Goal: Task Accomplishment & Management: Manage account settings

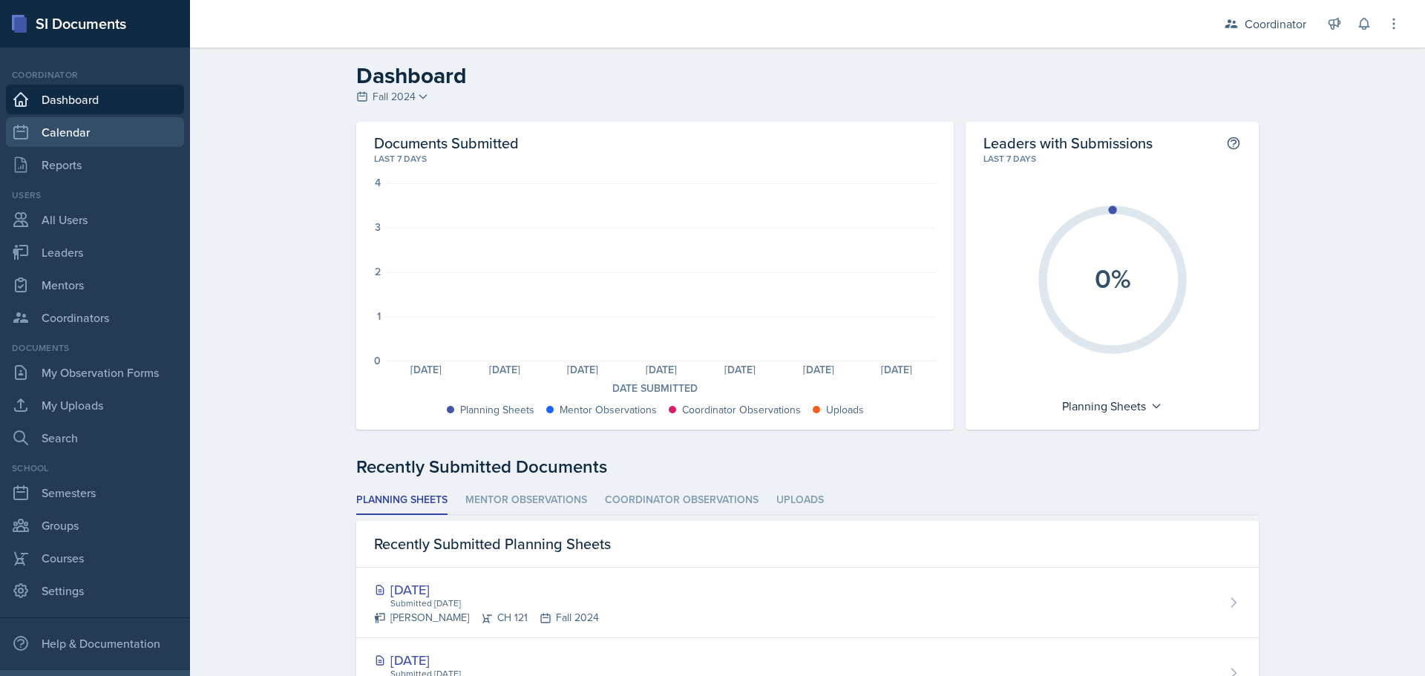
click at [85, 133] on link "Calendar" at bounding box center [95, 132] width 178 height 30
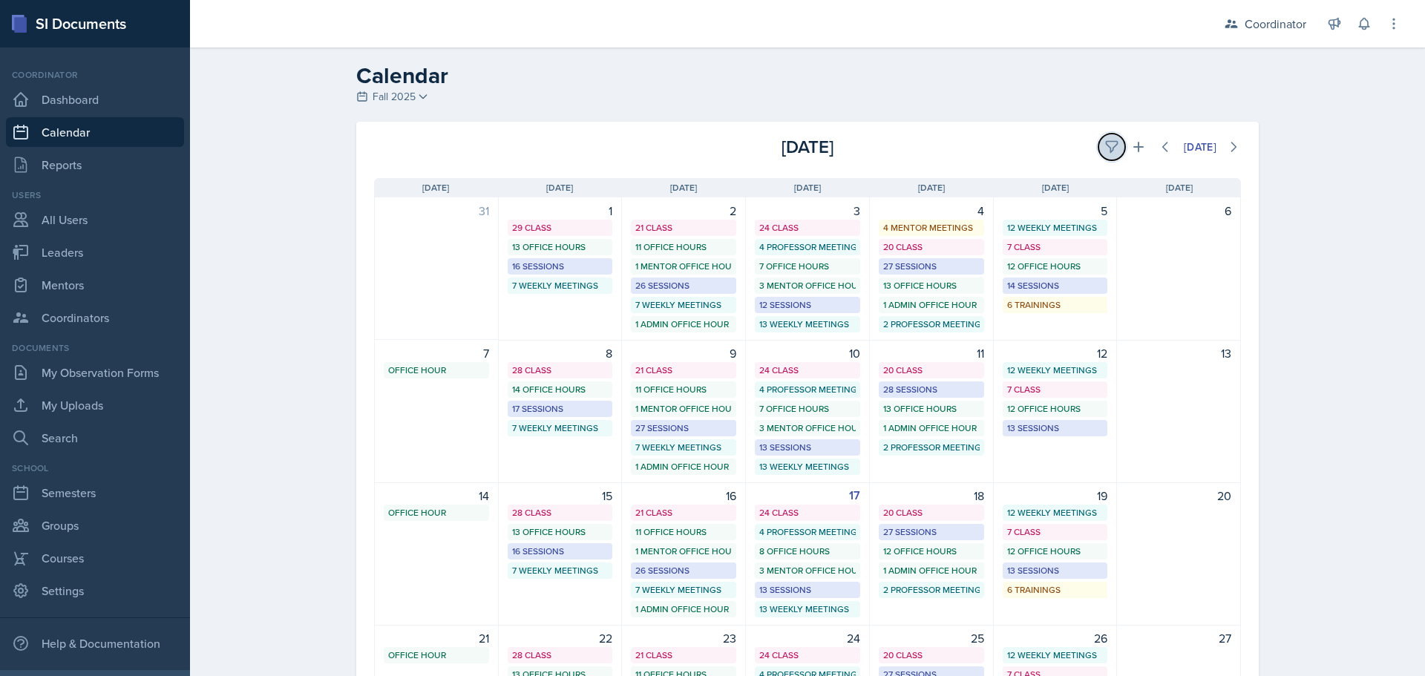
click at [1104, 153] on icon at bounding box center [1111, 147] width 15 height 15
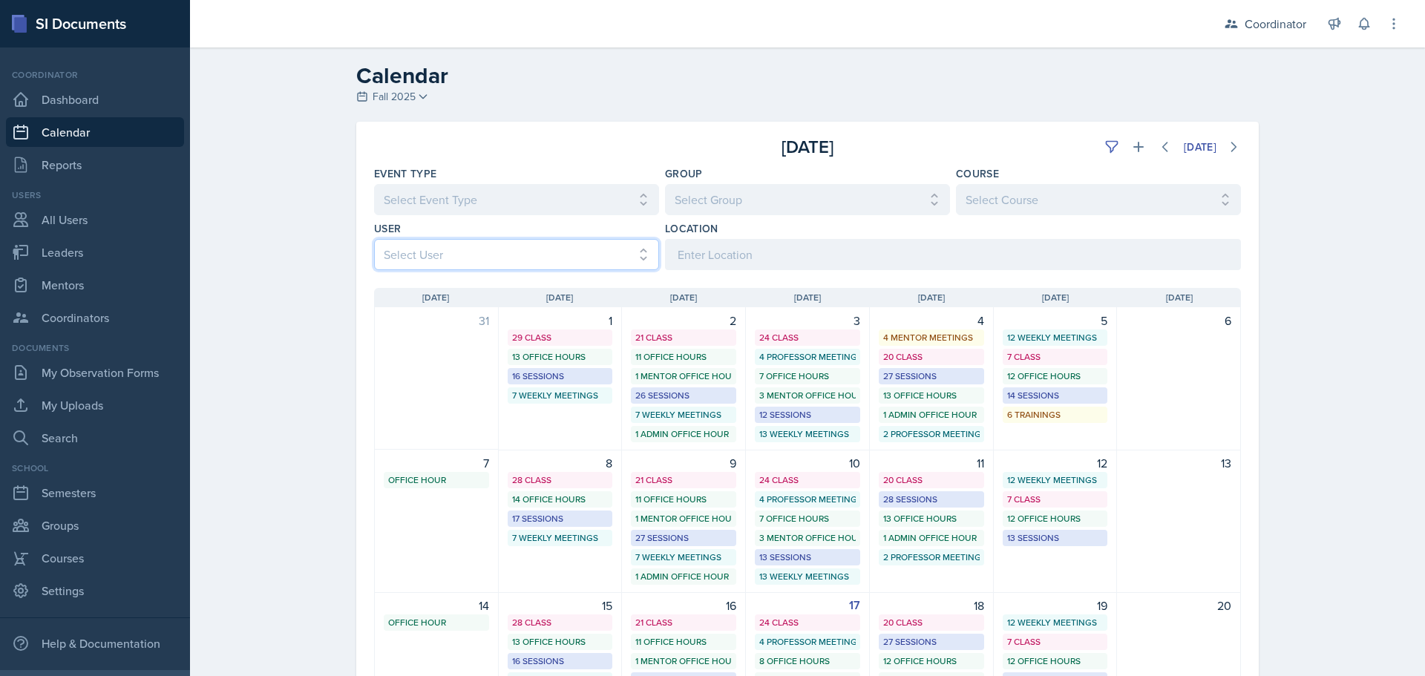
click at [399, 255] on select "Select User All Adam McDougal Aley Perez Anna McGill Bella Clifton Bram O'Neil …" at bounding box center [516, 254] width 285 height 31
click at [374, 239] on select "Select User All Adam McDougal Aley Perez Anna McGill Bella Clifton Bram O'Neil …" at bounding box center [516, 254] width 285 height 31
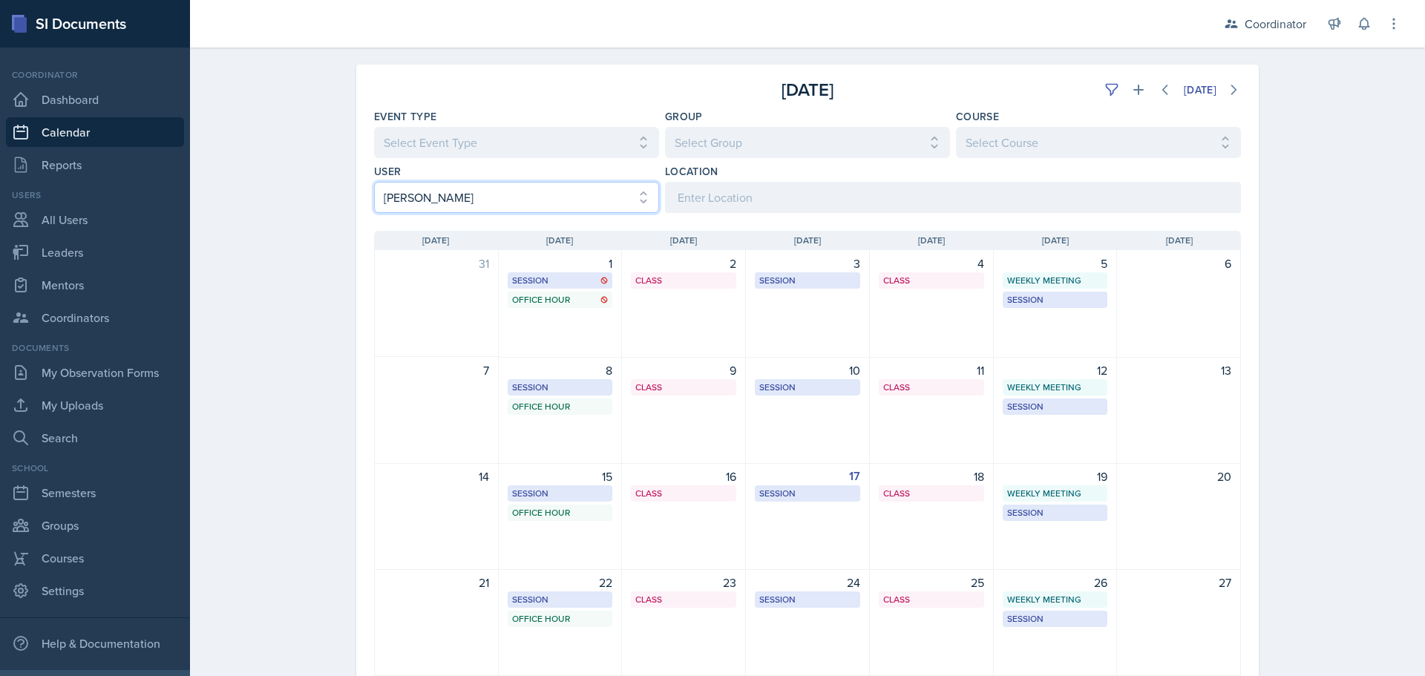
scroll to position [74, 0]
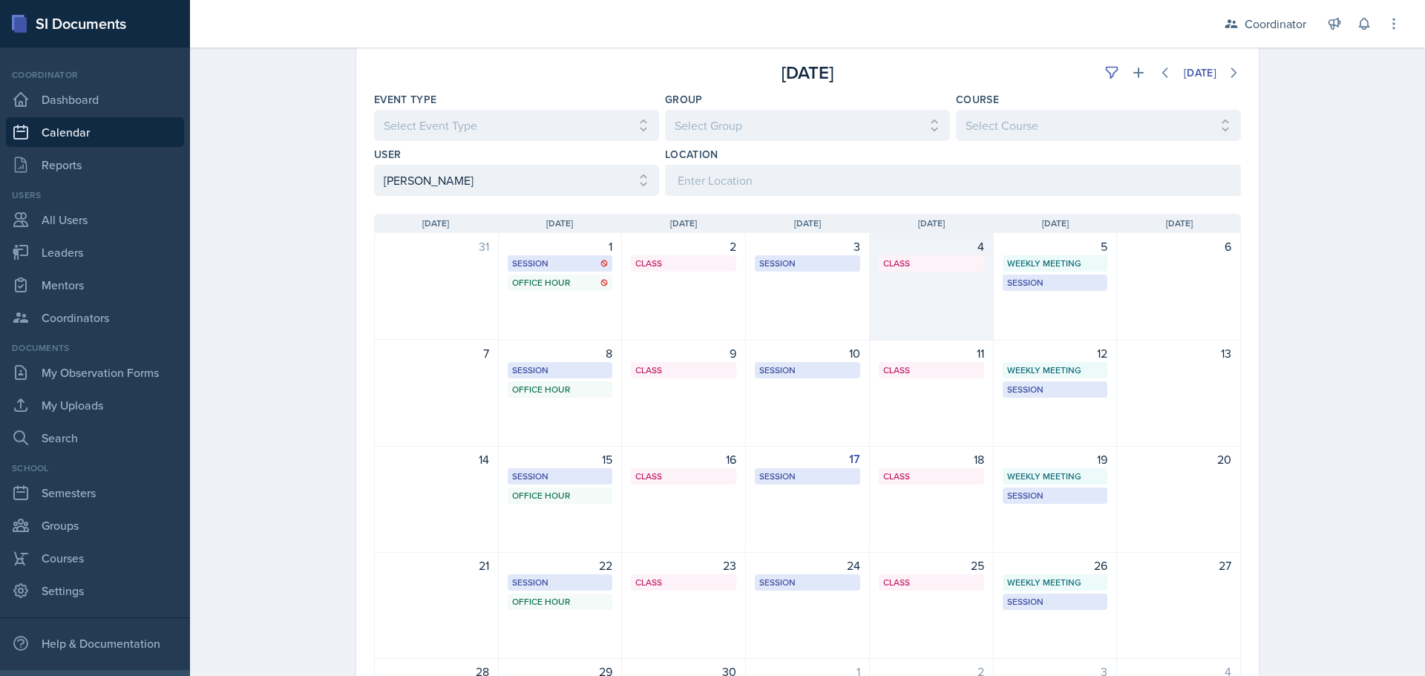
click at [963, 312] on div "4 Class BAB 114 1:00 PM - 2:20 PM" at bounding box center [932, 287] width 124 height 108
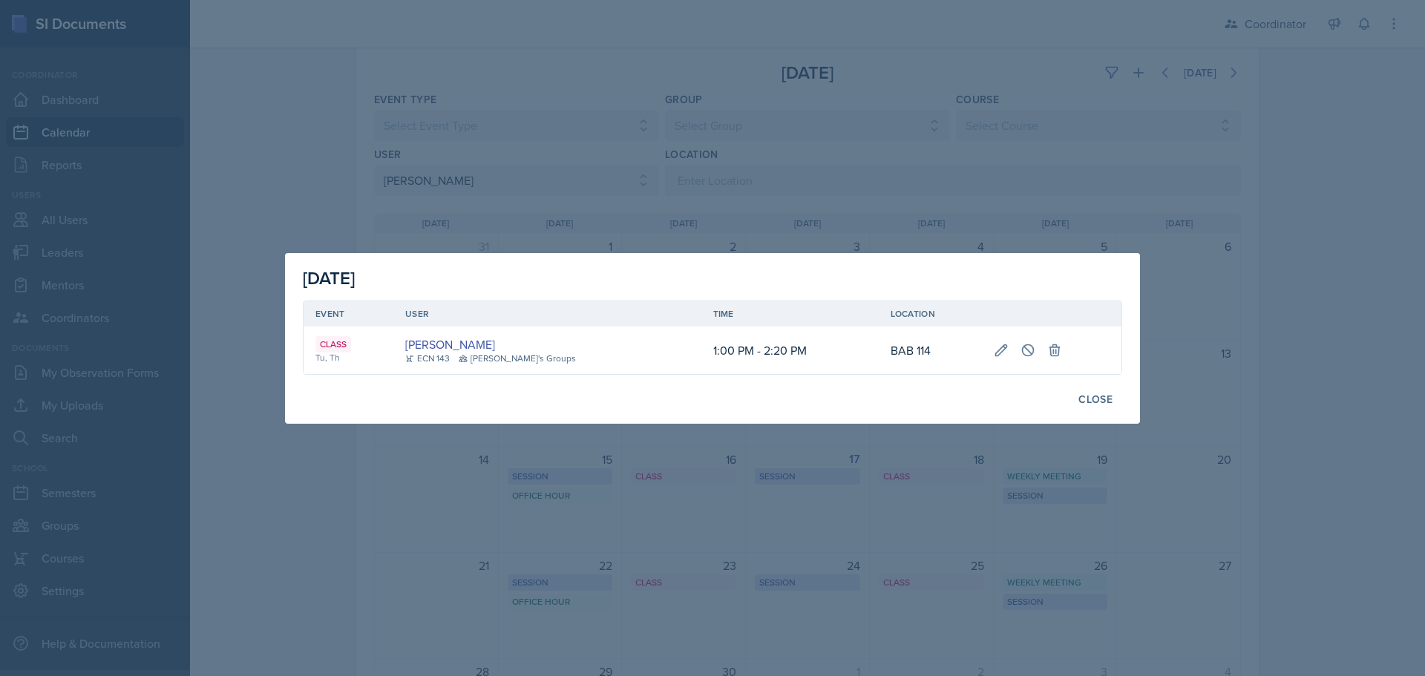
click at [860, 138] on div at bounding box center [712, 338] width 1425 height 676
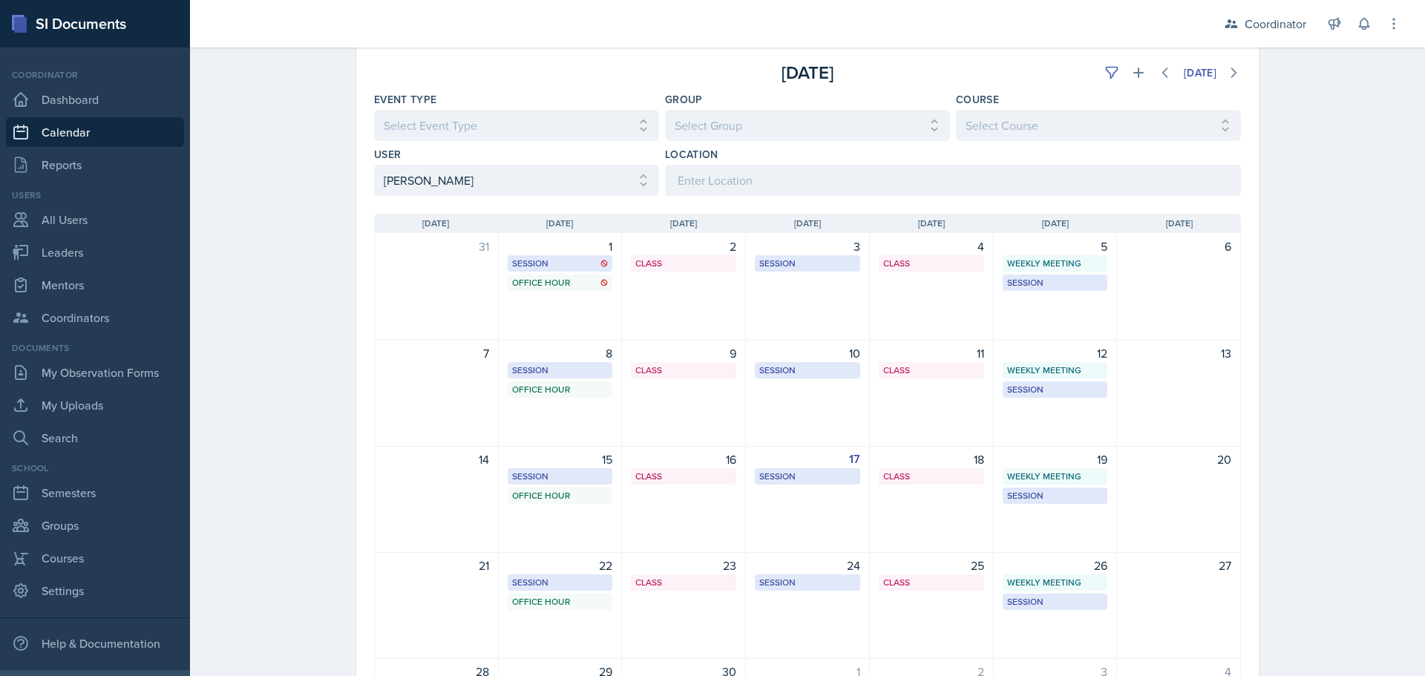
click at [419, 196] on div "Sunday Sun Monday Mon Tuesday Tue Wednesday Wed Thursday Thu Friday Fri Saturda…" at bounding box center [807, 489] width 902 height 587
click at [413, 190] on select "Select User All Adam McDougal Aley Perez Anna McGill Bella Clifton Bram O'Neil …" at bounding box center [516, 180] width 285 height 31
select select "1b71135d-d204-48f1-bd99-cbf8c31e22a5"
click at [374, 165] on select "Select User All Adam McDougal Aley Perez Anna McGill Bella Clifton Bram O'Neil …" at bounding box center [516, 180] width 285 height 31
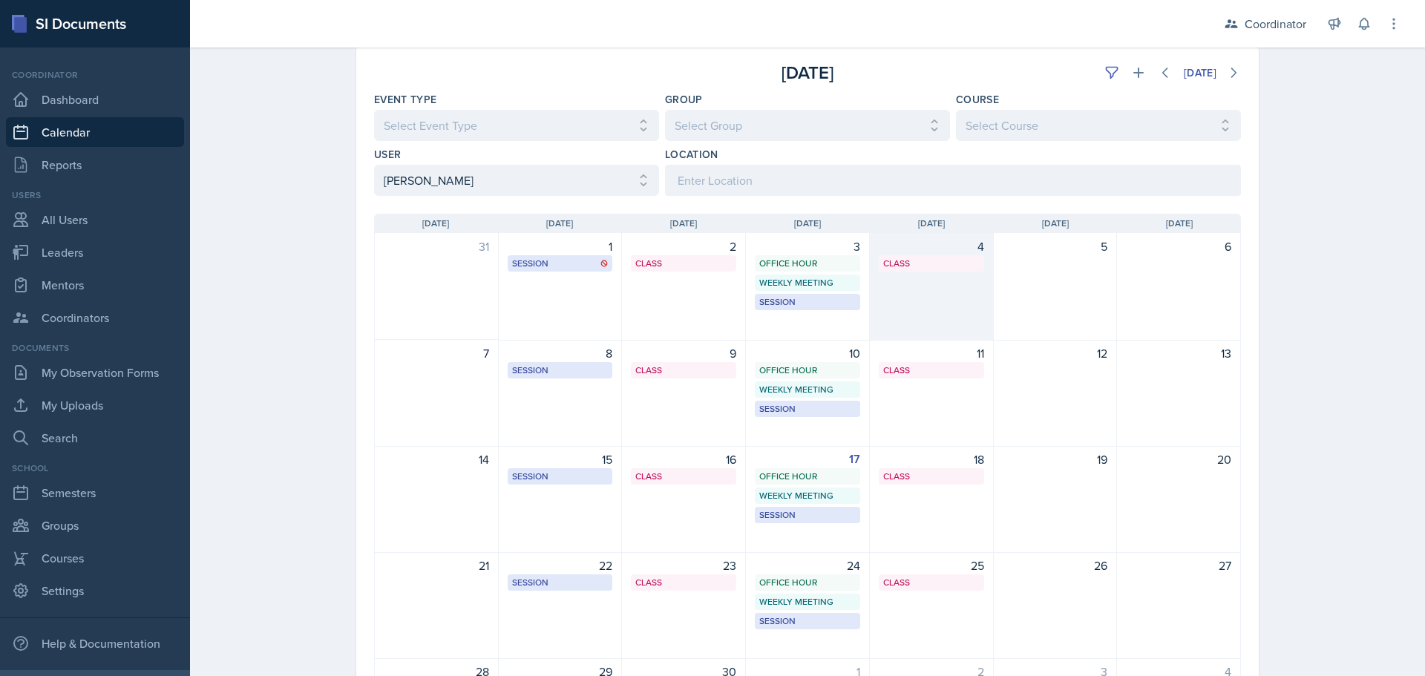
click at [881, 316] on div "4 Class MOR 106 11:20 AM - 12:40 PM" at bounding box center [932, 287] width 124 height 108
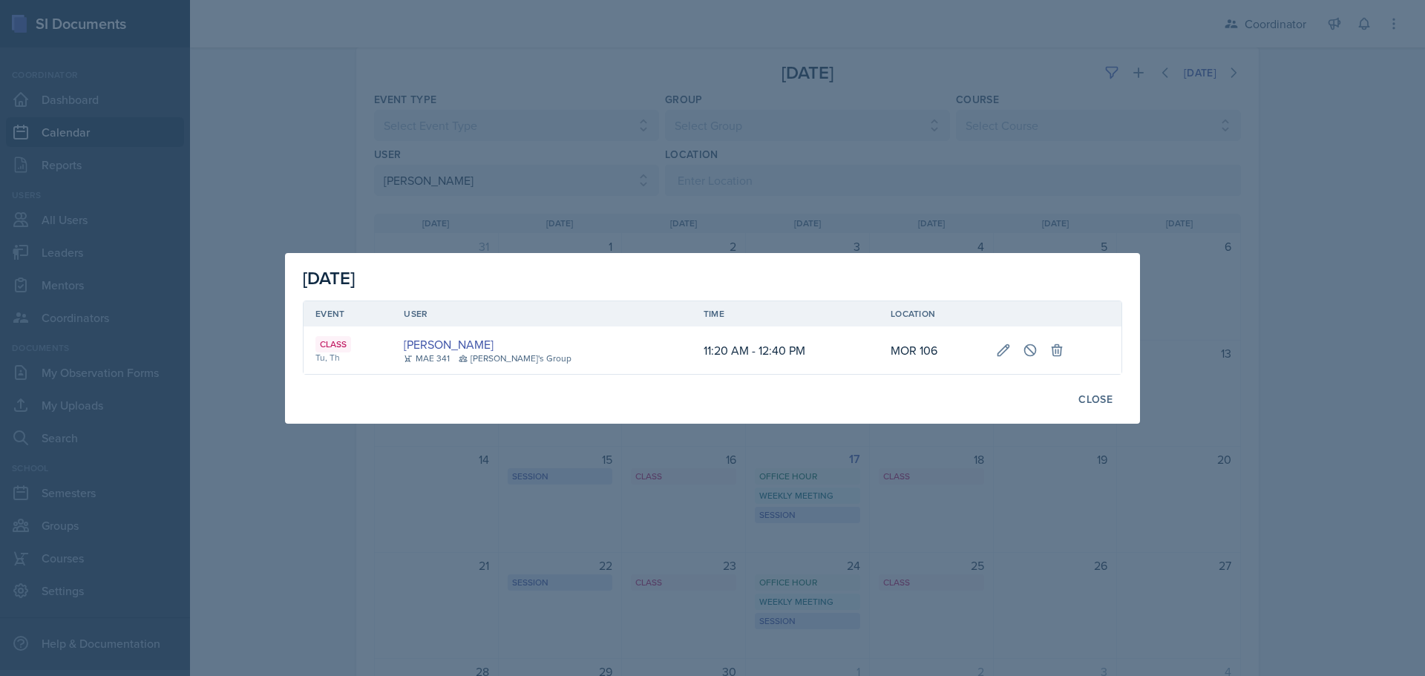
click at [549, 105] on div at bounding box center [712, 338] width 1425 height 676
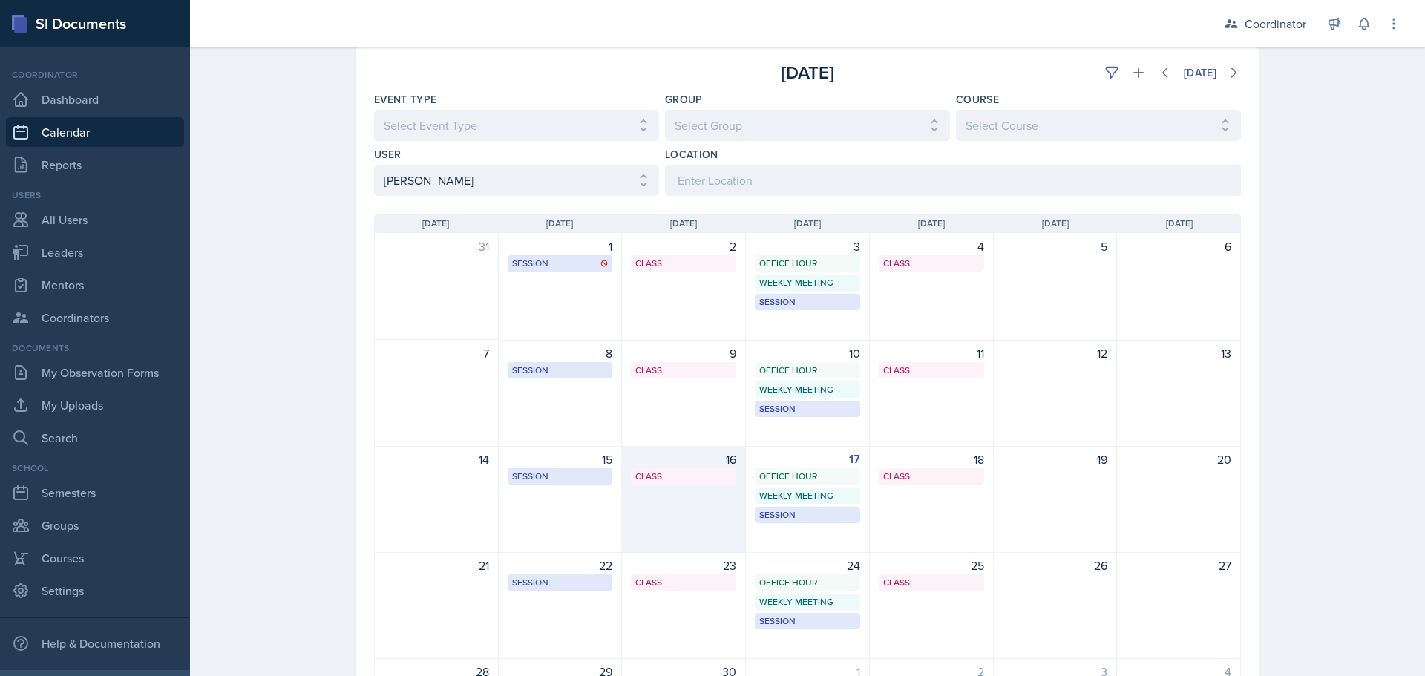
click at [663, 474] on div "Class" at bounding box center [683, 476] width 96 height 13
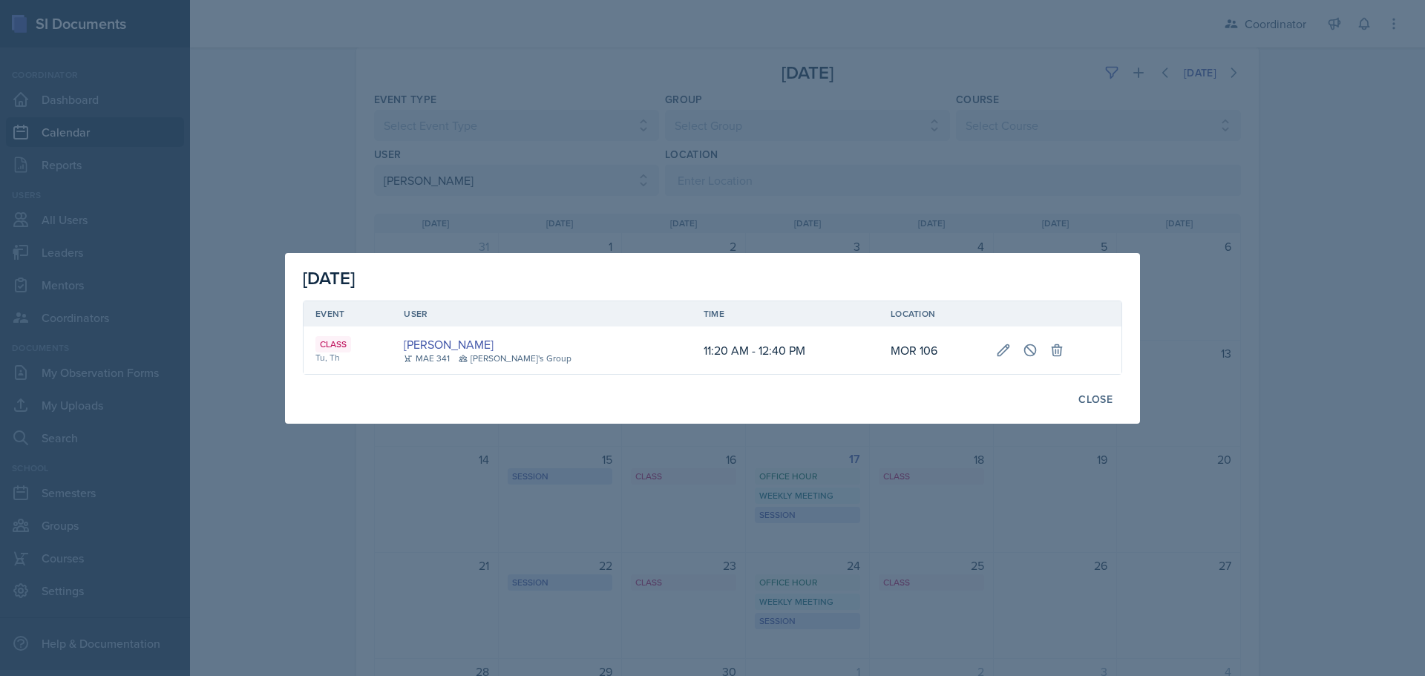
drag, startPoint x: 569, startPoint y: 467, endPoint x: 576, endPoint y: 445, distance: 22.5
click at [569, 467] on div at bounding box center [712, 338] width 1425 height 676
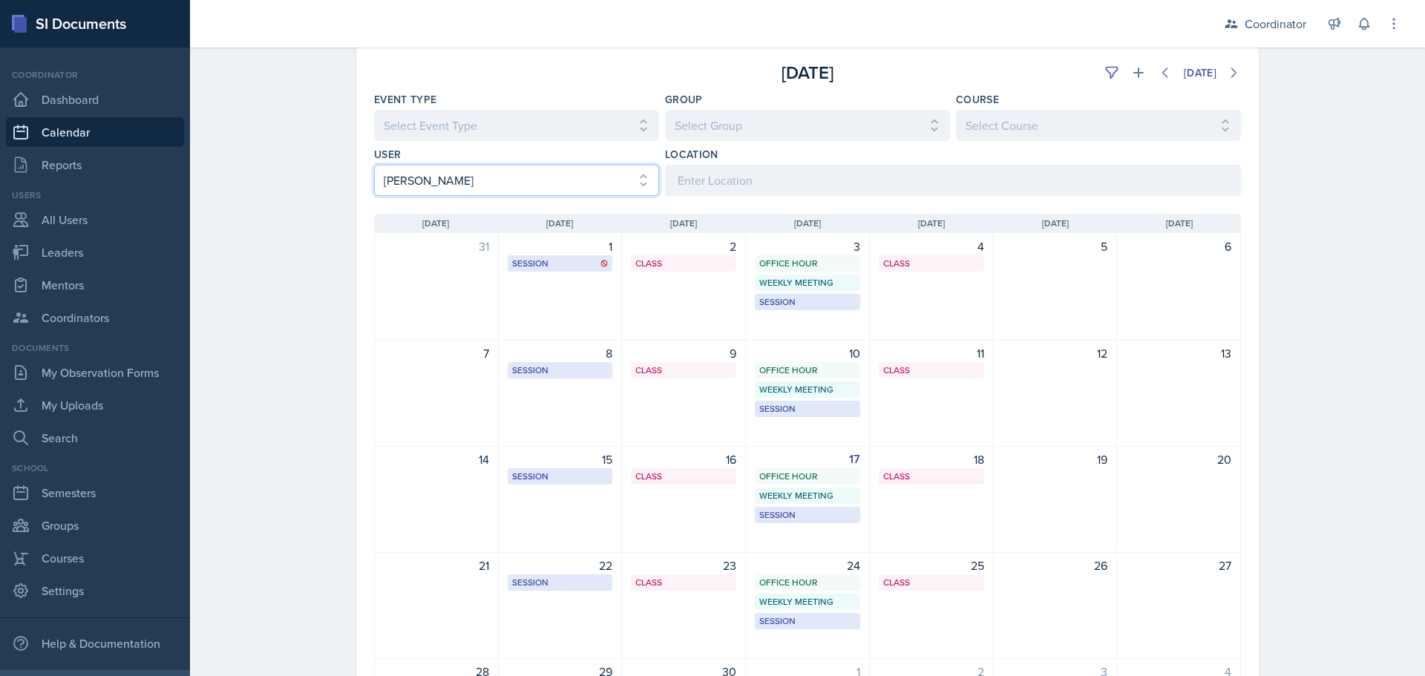
click at [424, 182] on select "Select User All Adam McDougal Aley Perez Anna McGill Bella Clifton Bram O'Neil …" at bounding box center [516, 180] width 285 height 31
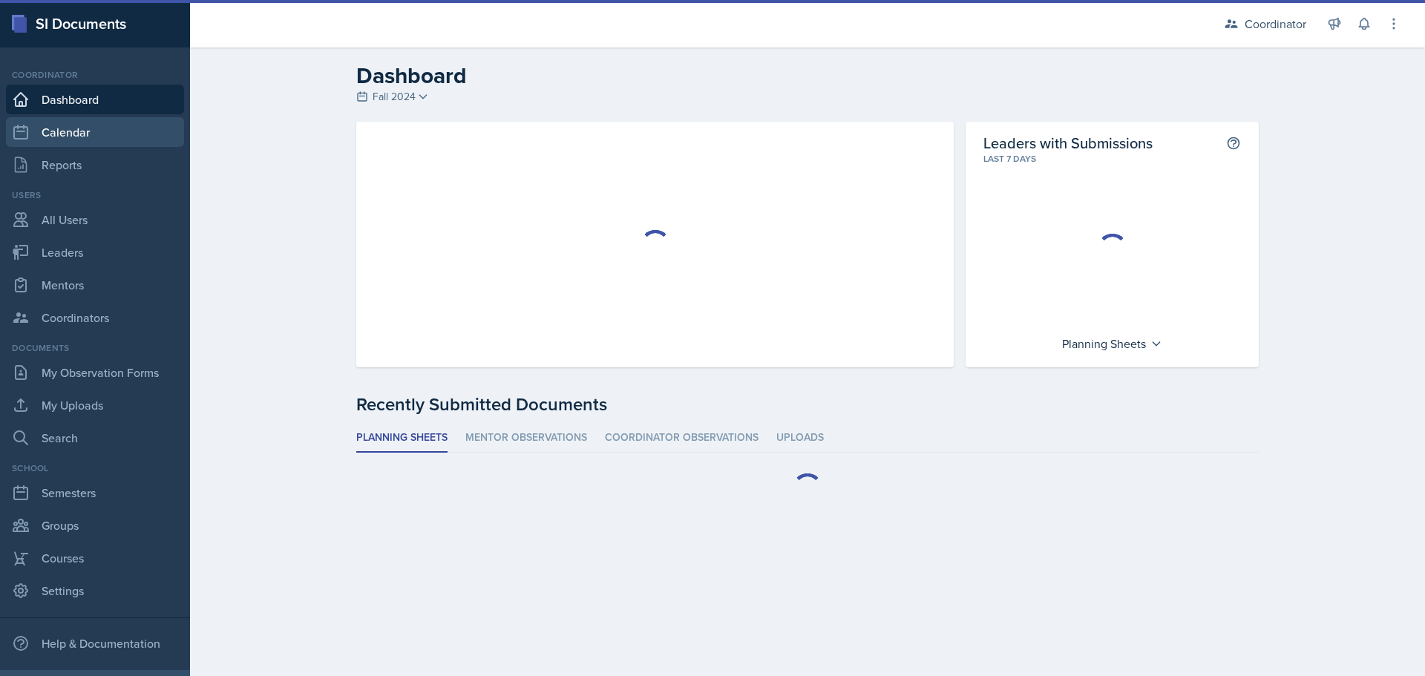
click at [111, 131] on link "Calendar" at bounding box center [95, 132] width 178 height 30
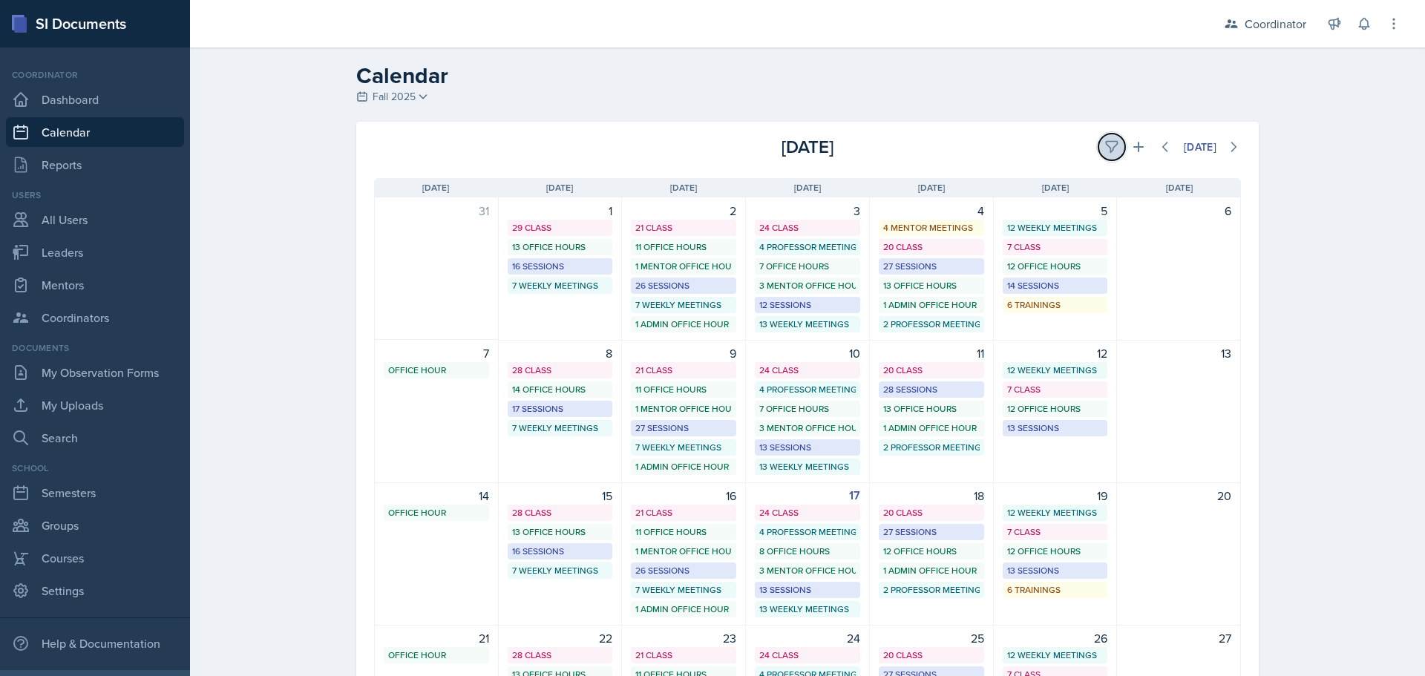
click at [1113, 145] on button at bounding box center [1111, 147] width 27 height 27
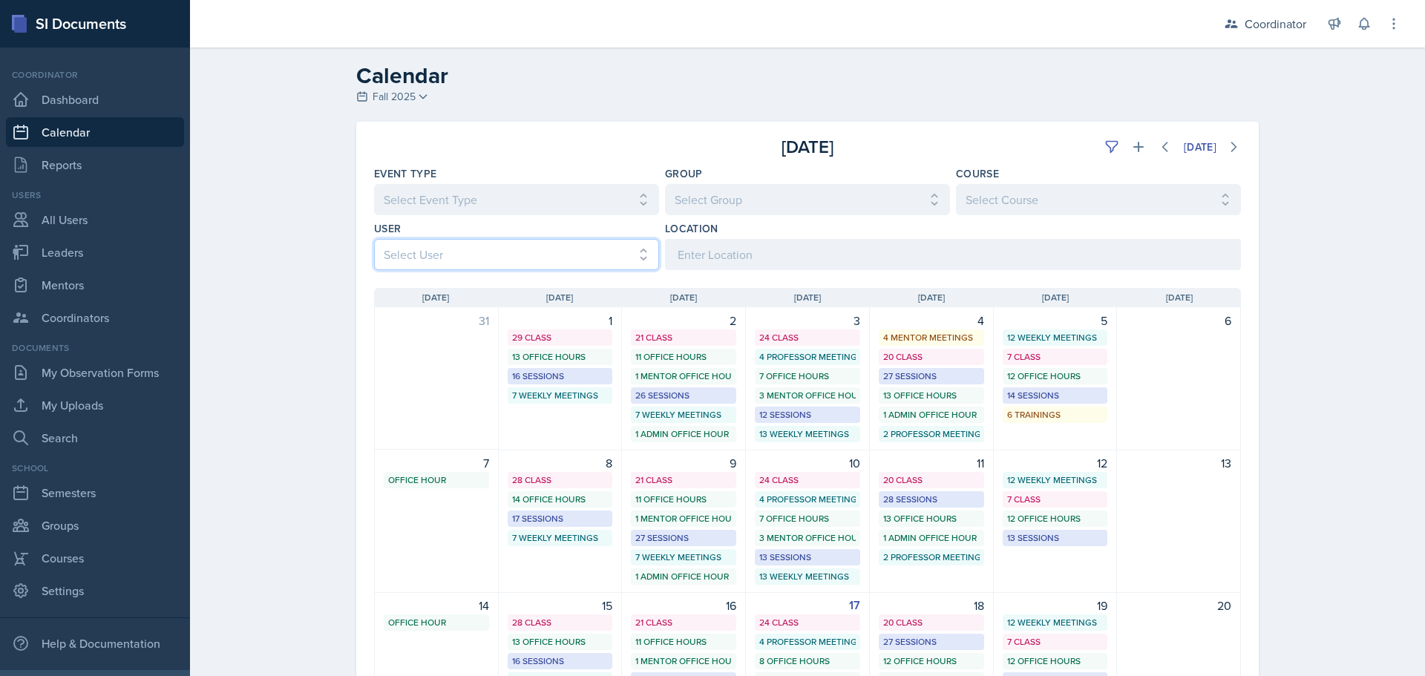
click at [381, 252] on select "Select User All Adam McDougal Aley Perez Anna McGill Bella Clifton Bram O'Neil …" at bounding box center [516, 254] width 285 height 31
select select "9c400106-6c2c-4b37-918b-e3dc65d6a170"
click at [374, 239] on select "Select User All Adam McDougal Aley Perez Anna McGill Bella Clifton Bram O'Neil …" at bounding box center [516, 254] width 285 height 31
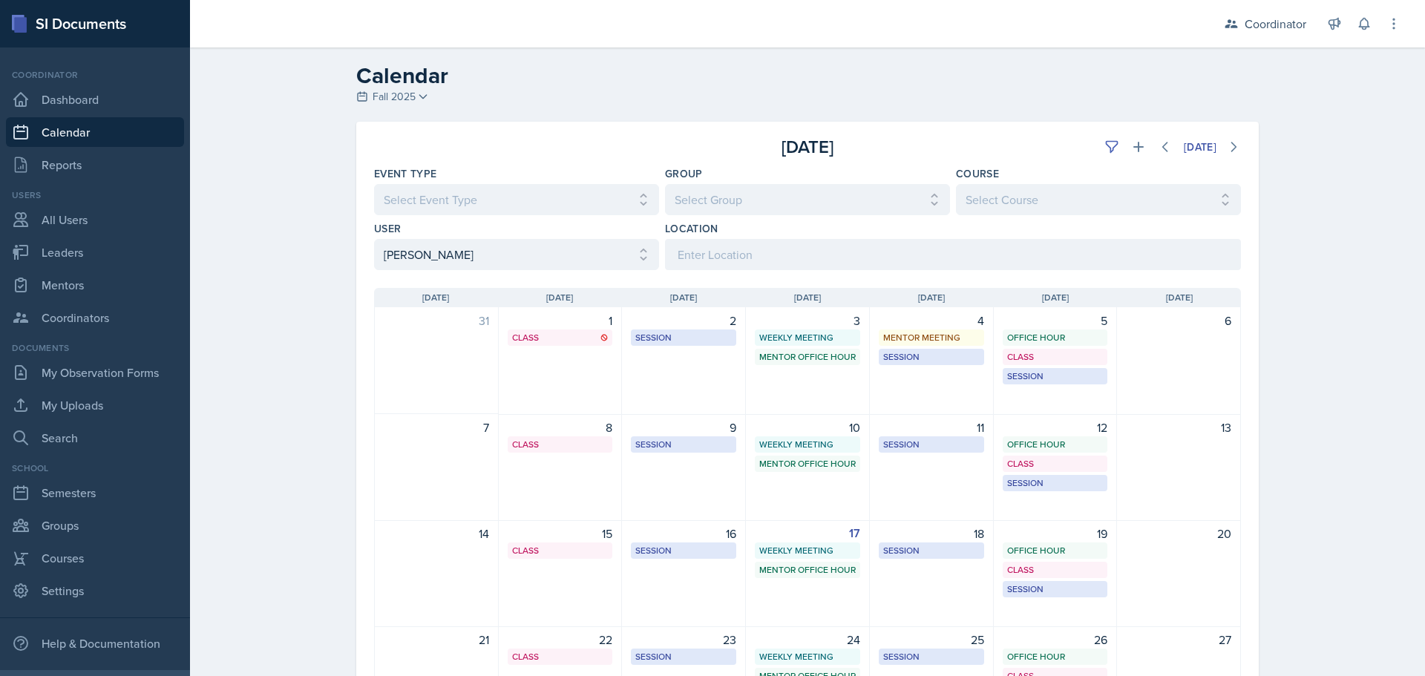
click at [292, 379] on div "Calendar Fall 2025 Fall 2025 Spring 2025 Fall 2024 Spring 2024 Fall 2023 Spring…" at bounding box center [807, 469] width 1235 height 845
click at [798, 395] on div "3 Weekly Meeting SSC 11:30 AM - 12:30 PM Mentor Office Hour SSC 12:45 PM - 1:45…" at bounding box center [808, 361] width 124 height 108
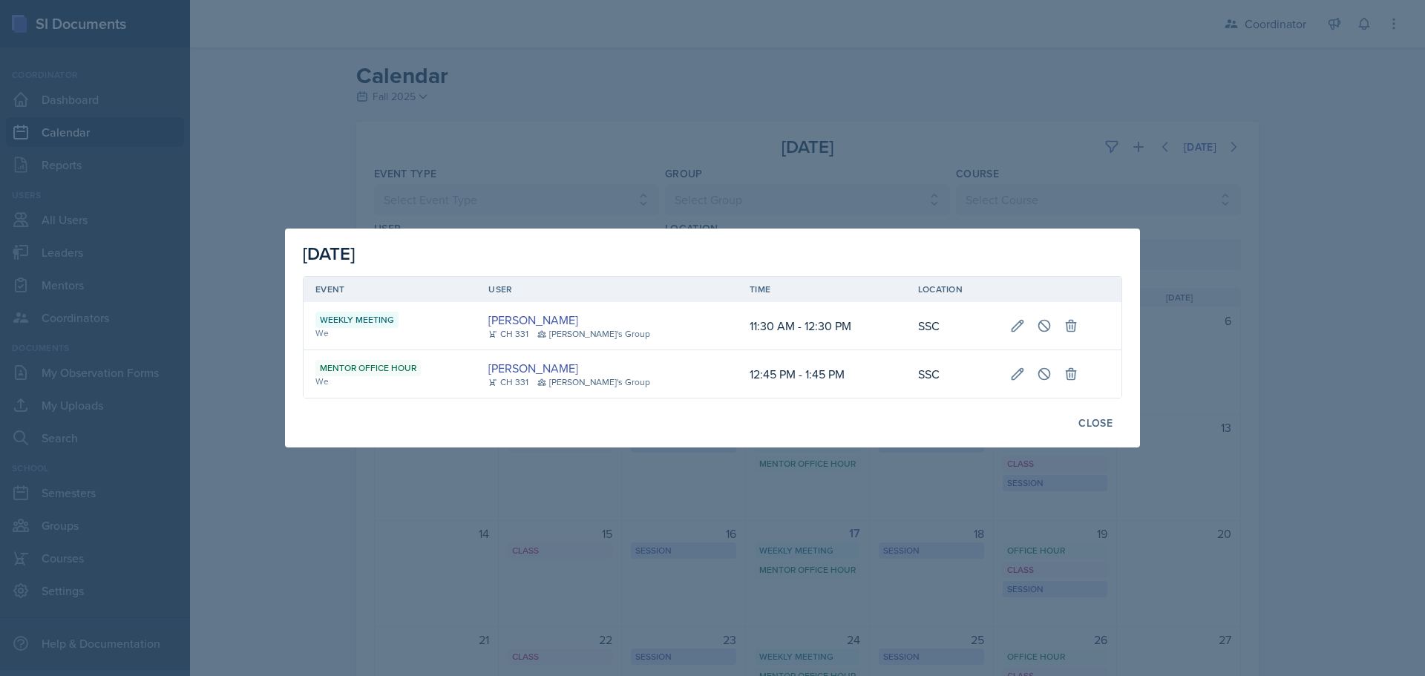
click at [672, 519] on div at bounding box center [712, 338] width 1425 height 676
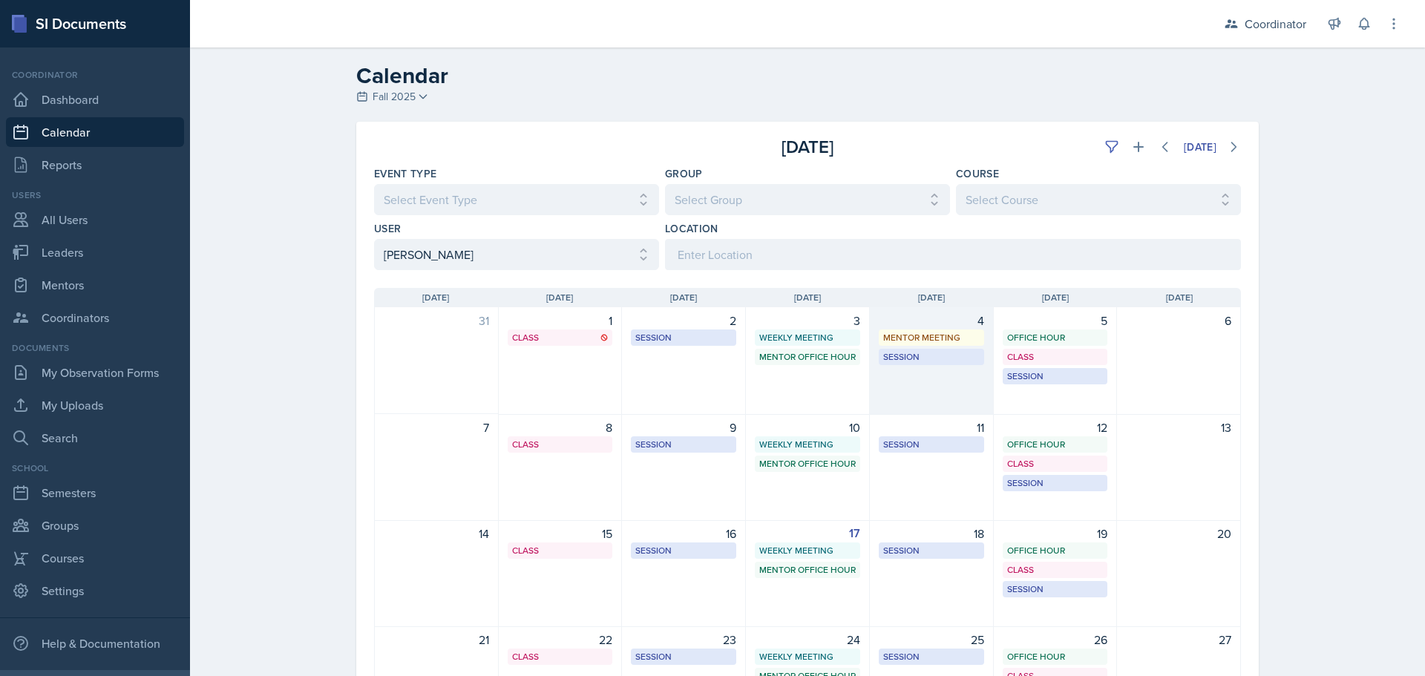
click at [927, 393] on div "4 Mentor Meeting SSC 8:00 AM - 9:00 AM Session MSB 102 1:00 PM - 2:00 PM" at bounding box center [932, 361] width 124 height 108
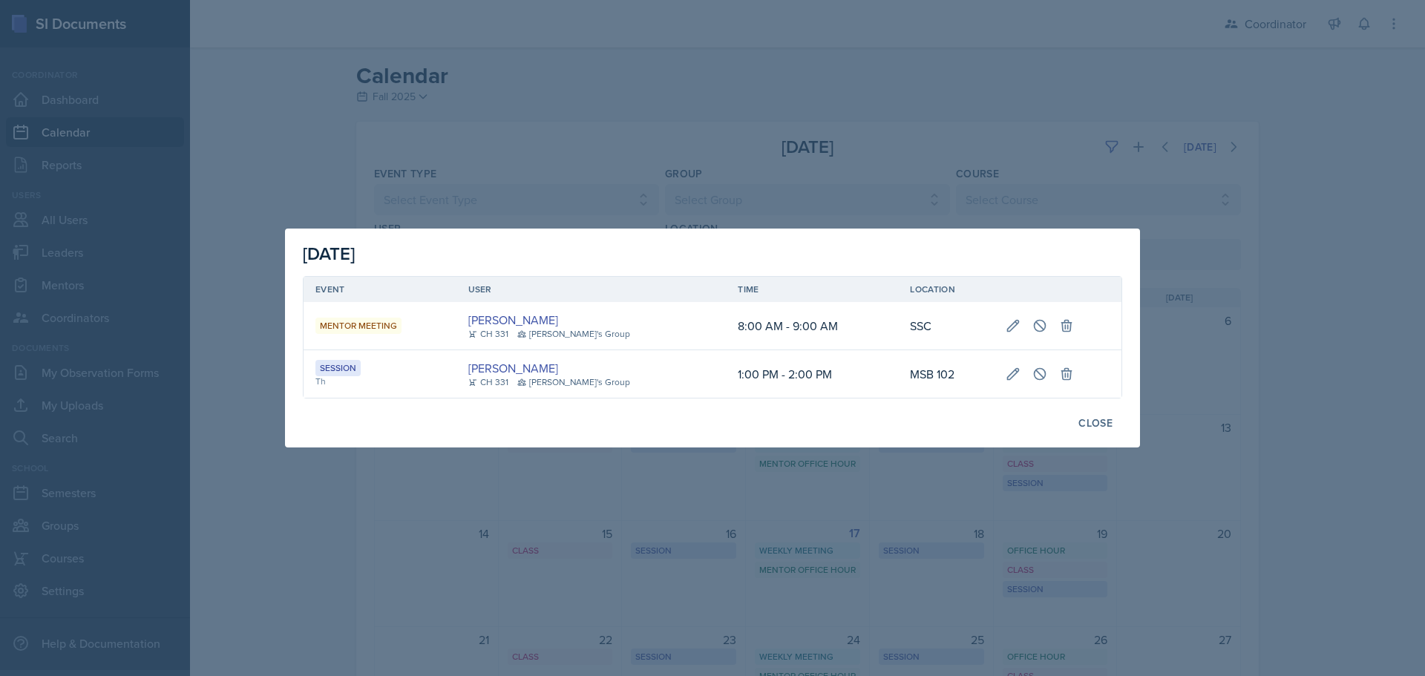
click at [474, 571] on div at bounding box center [712, 338] width 1425 height 676
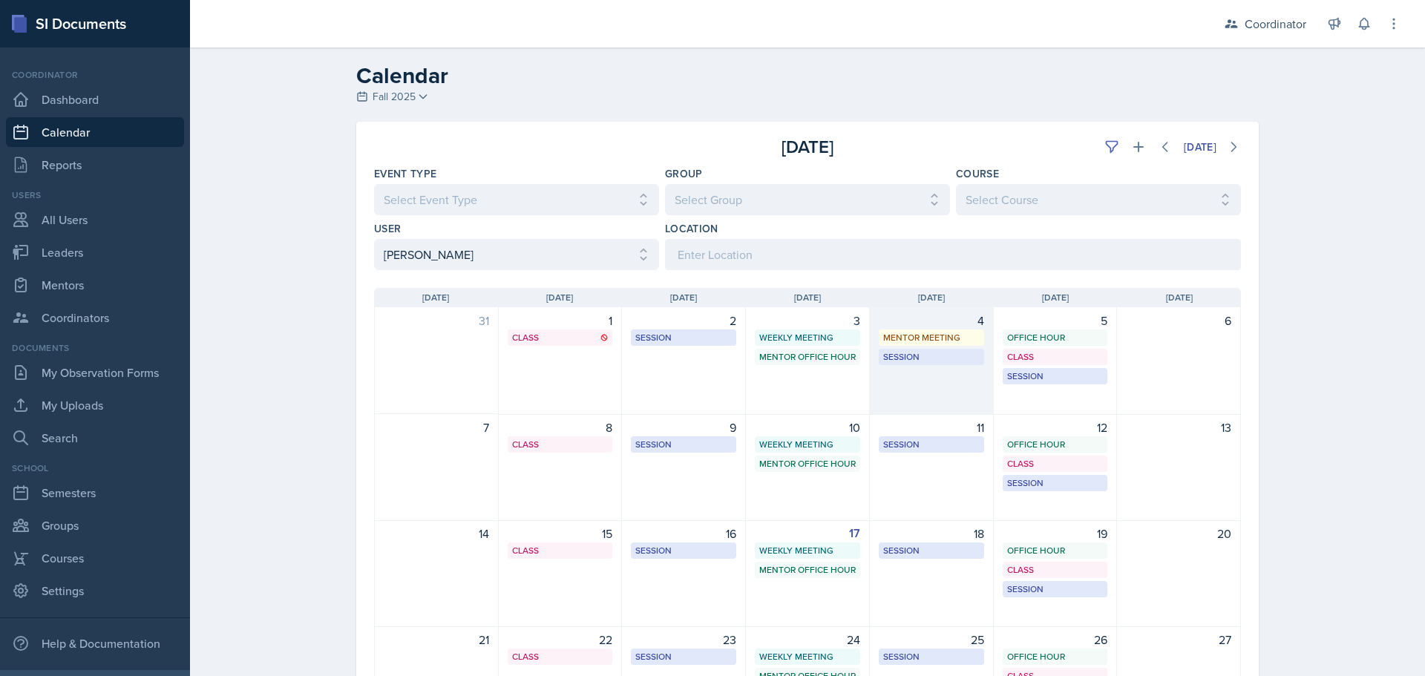
click at [943, 412] on div "4 Mentor Meeting SSC 8:00 AM - 9:00 AM Session MSB 102 1:00 PM - 2:00 PM" at bounding box center [932, 361] width 124 height 108
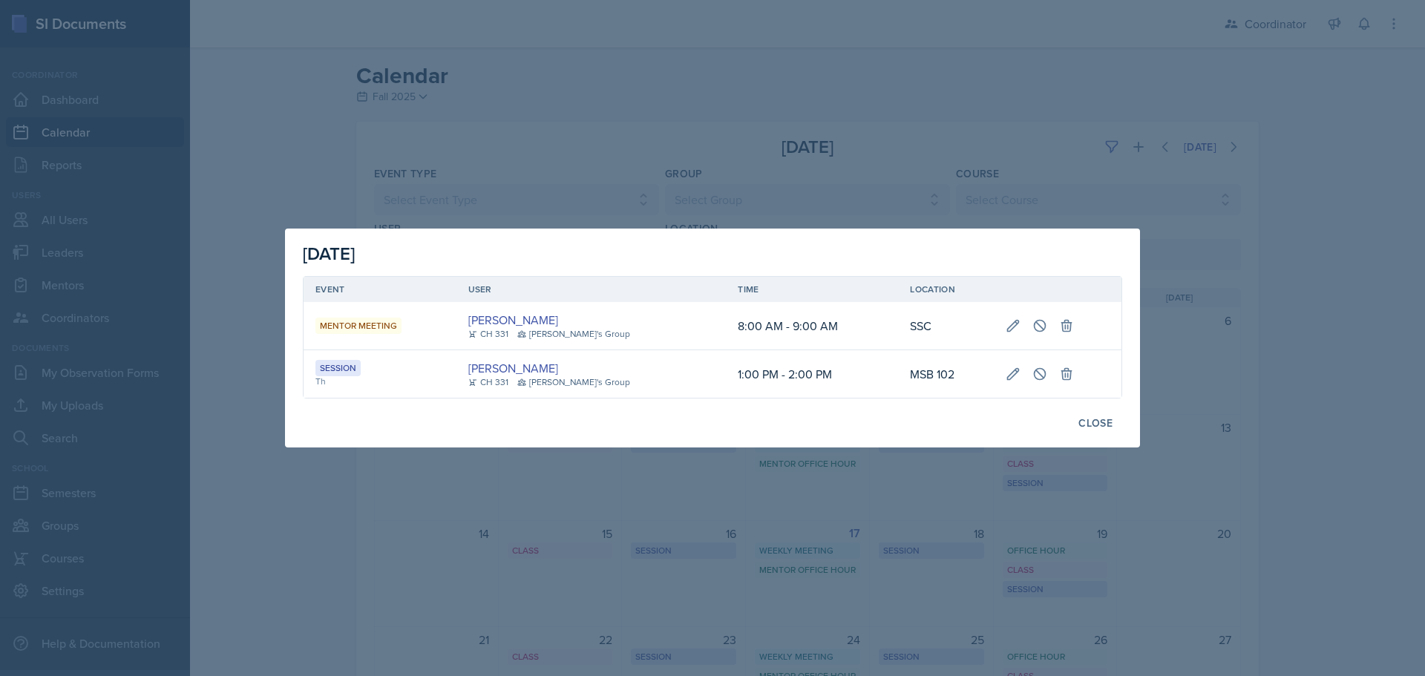
drag, startPoint x: 869, startPoint y: 572, endPoint x: 999, endPoint y: 392, distance: 222.2
click at [869, 571] on div at bounding box center [712, 338] width 1425 height 676
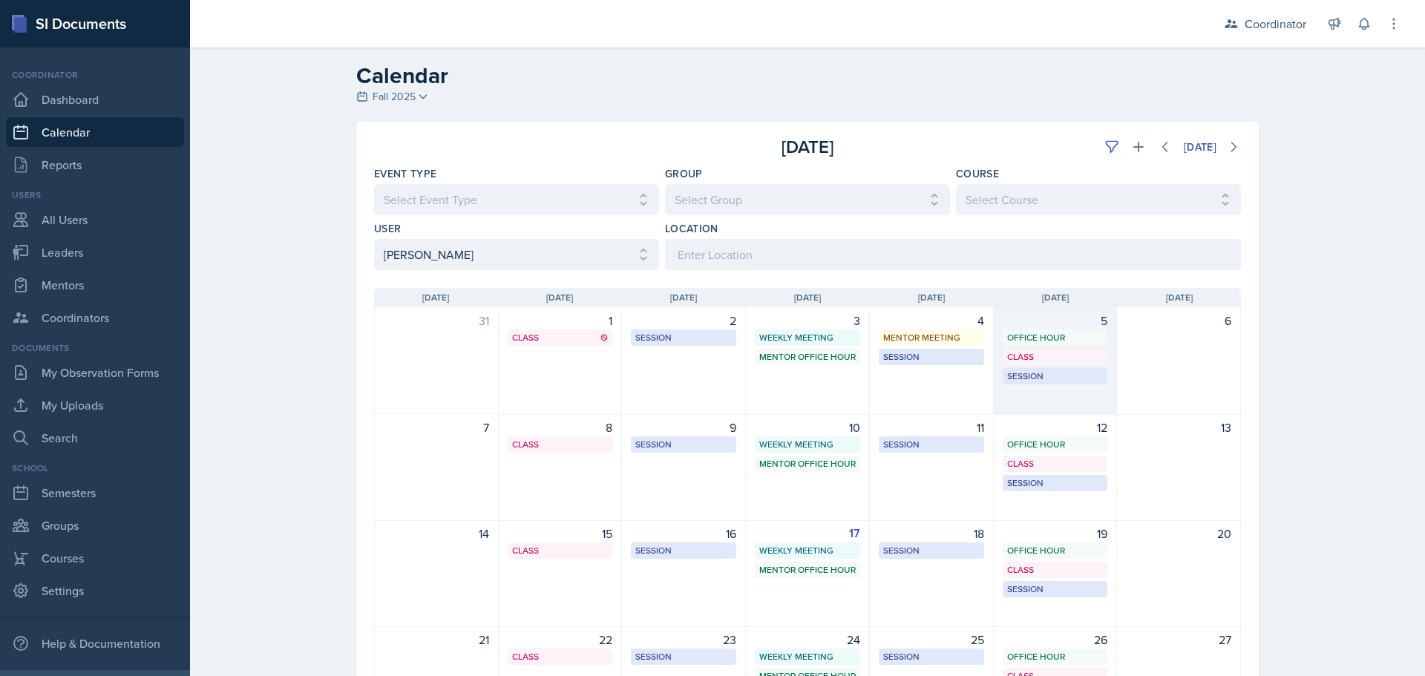
click at [1040, 390] on div "5 Office Hour SSC 11:15 AM - 12:15 PM Class MSB 100 4:20 PM - 5:15 PM Session M…" at bounding box center [1056, 361] width 124 height 108
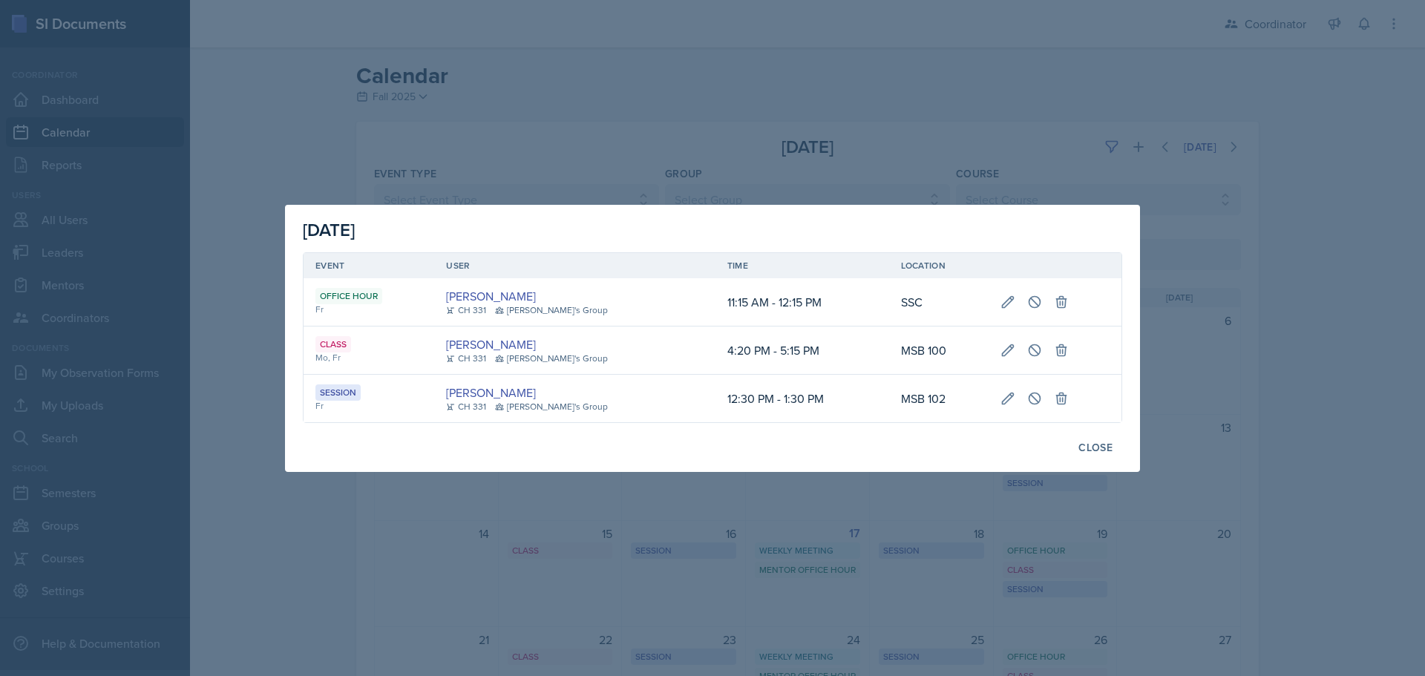
click at [338, 617] on div at bounding box center [712, 338] width 1425 height 676
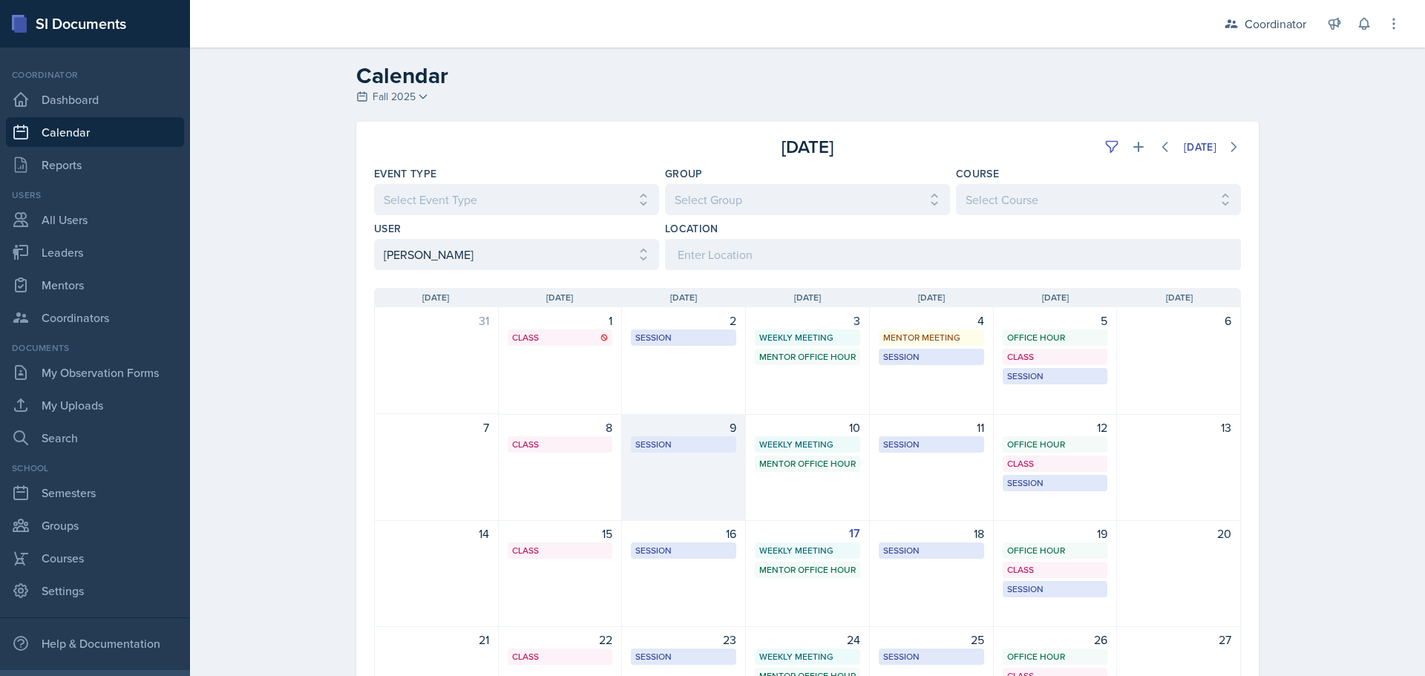
click at [681, 505] on div "9 Session MSB 112 1:00 PM - 2:00 PM" at bounding box center [684, 467] width 124 height 107
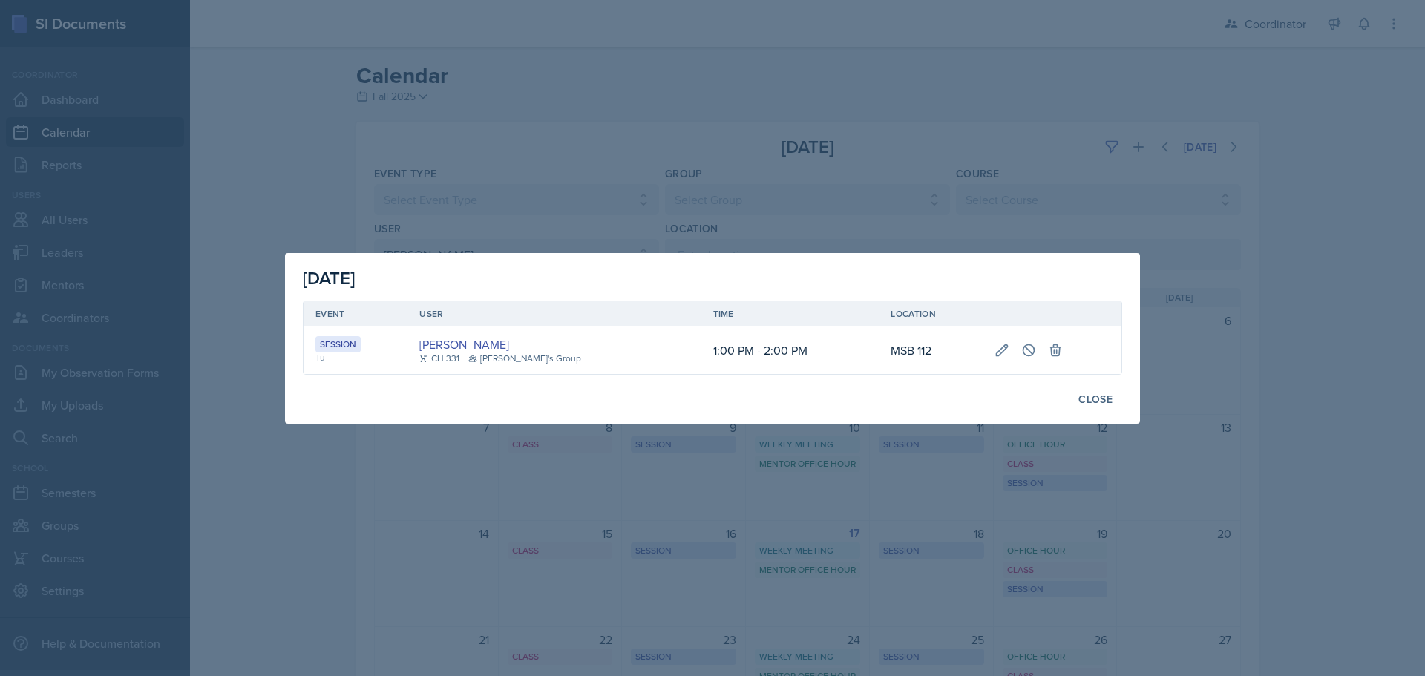
click at [409, 581] on div at bounding box center [712, 338] width 1425 height 676
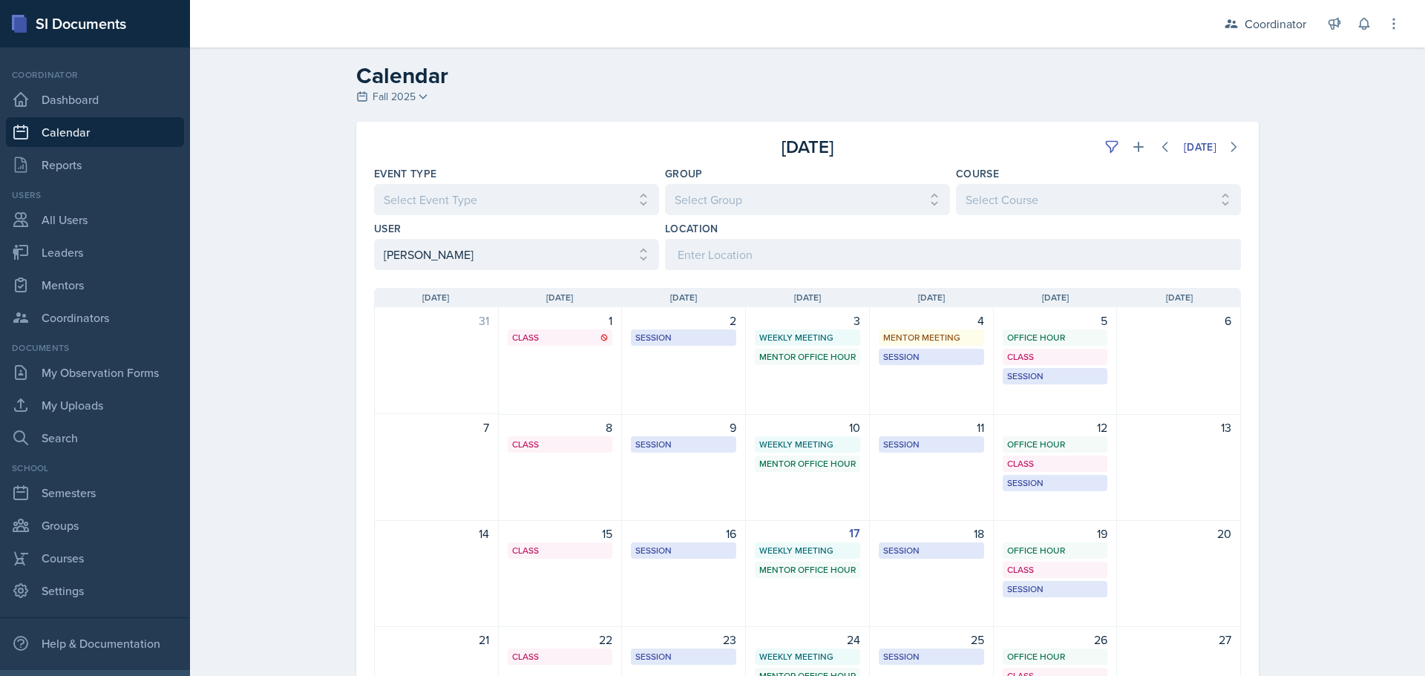
click at [546, 494] on div "8 Class MSB 100 4:20 PM - 5:15 PM" at bounding box center [561, 467] width 124 height 107
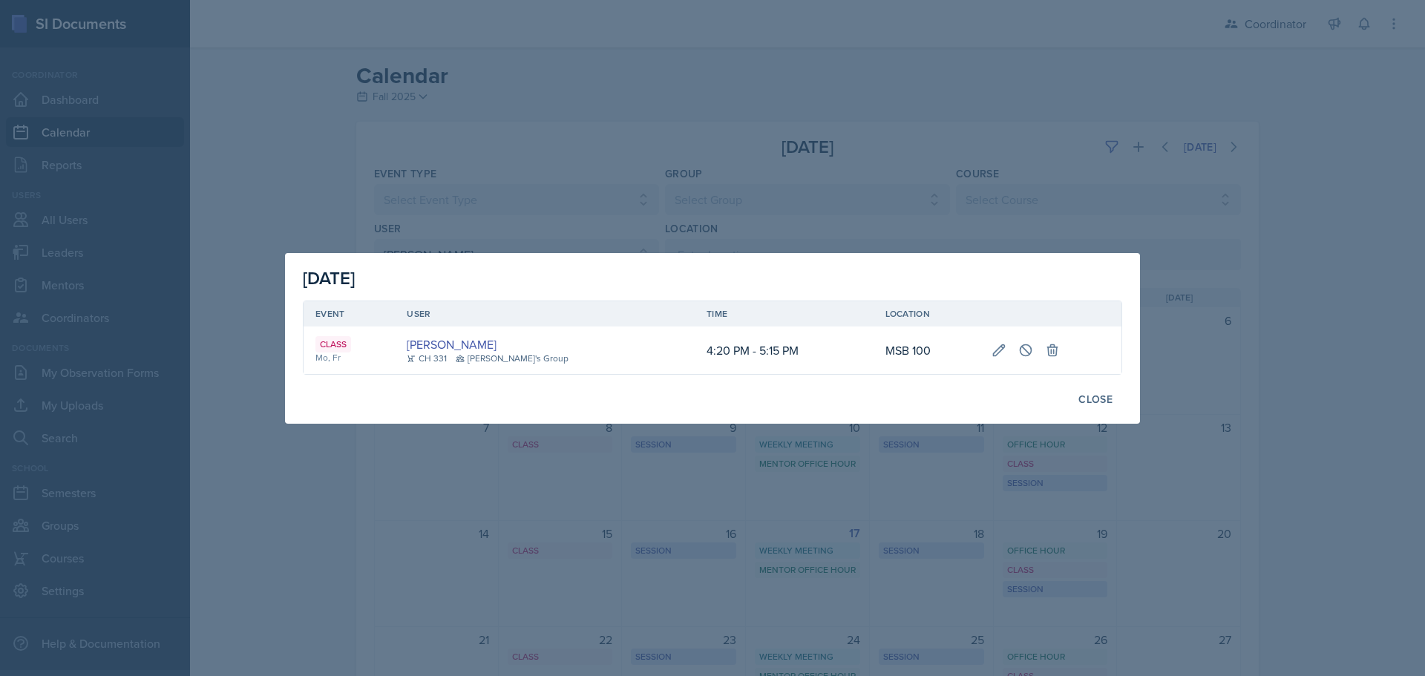
click at [361, 483] on div at bounding box center [712, 338] width 1425 height 676
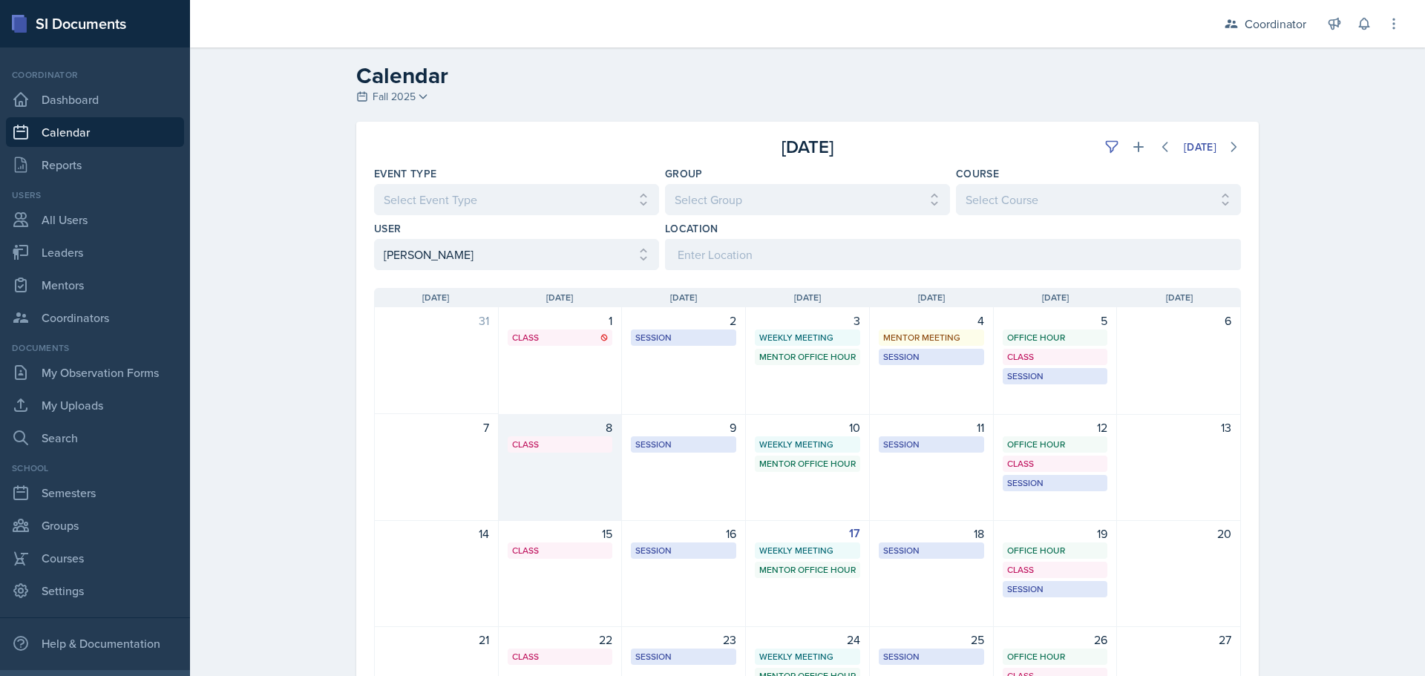
click at [579, 486] on div "8 Class MSB 100 4:20 PM - 5:15 PM" at bounding box center [561, 467] width 124 height 107
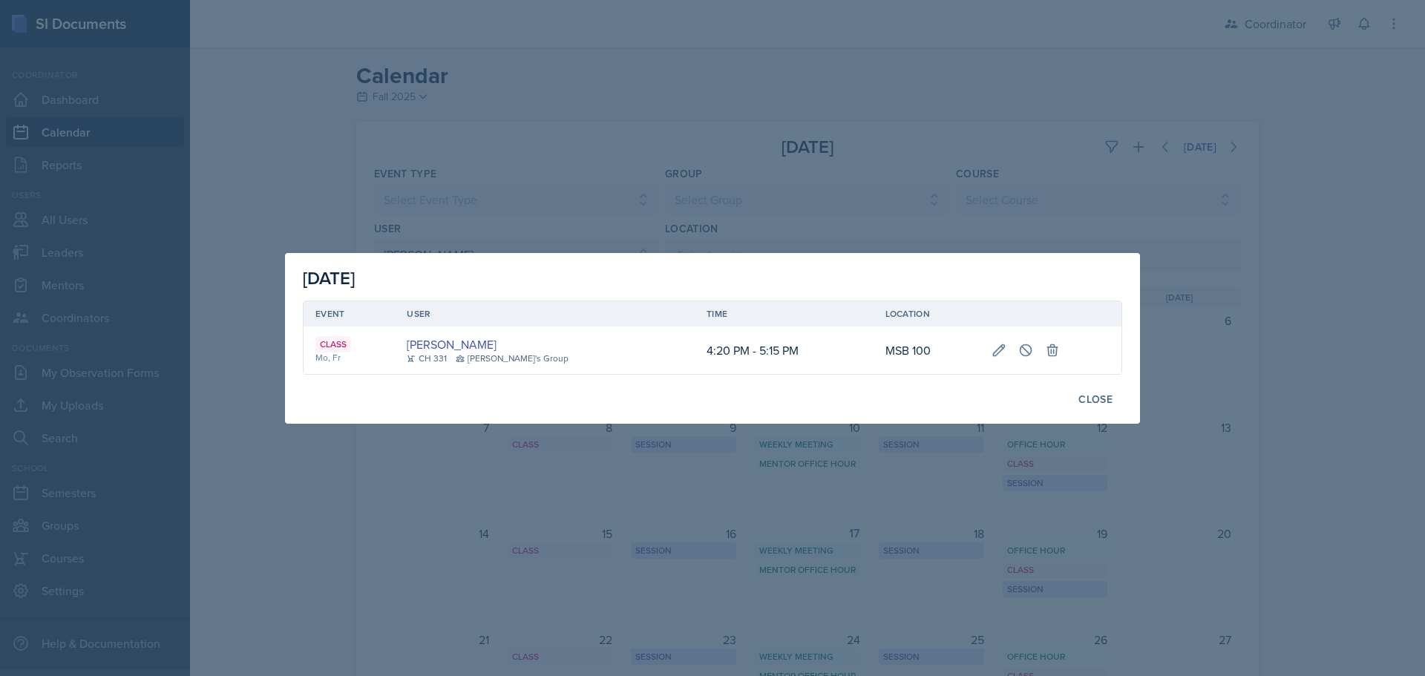
click at [337, 448] on div at bounding box center [712, 338] width 1425 height 676
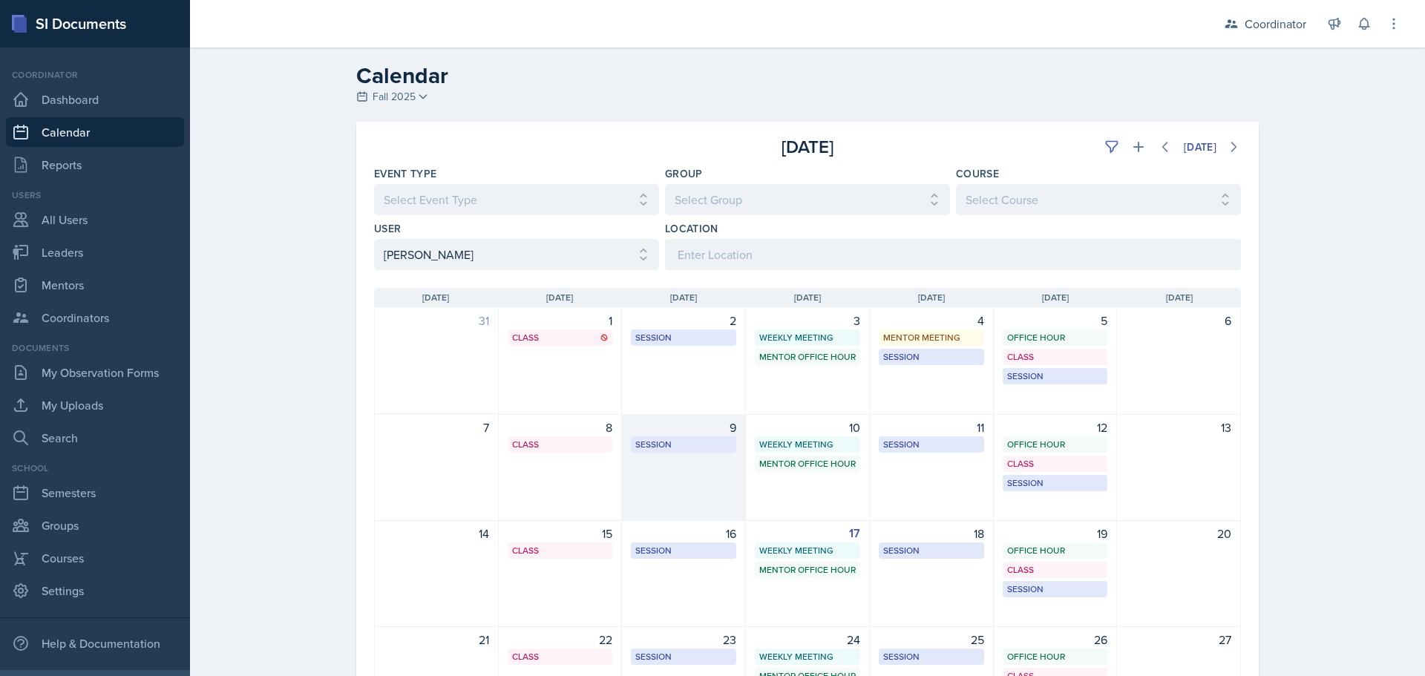
click at [735, 468] on div "9 Session MSB 112 1:00 PM - 2:00 PM" at bounding box center [684, 467] width 124 height 107
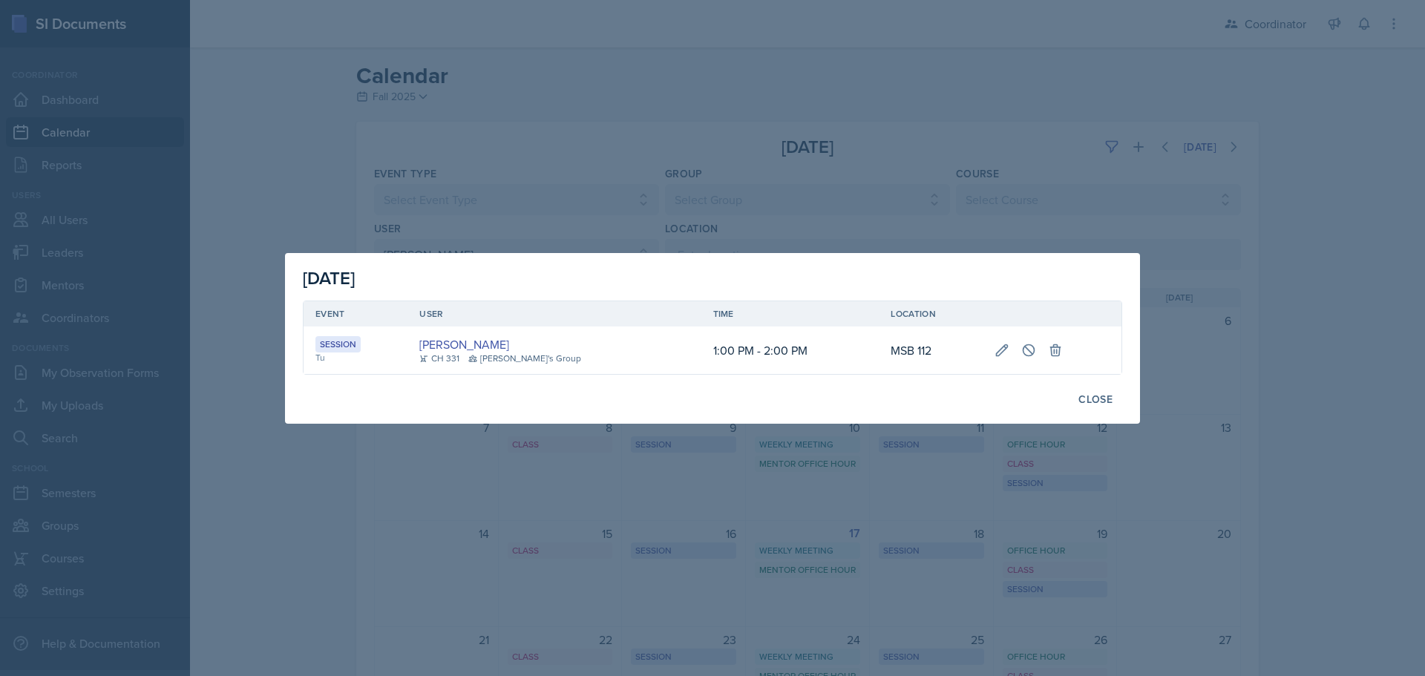
click at [338, 157] on div at bounding box center [712, 338] width 1425 height 676
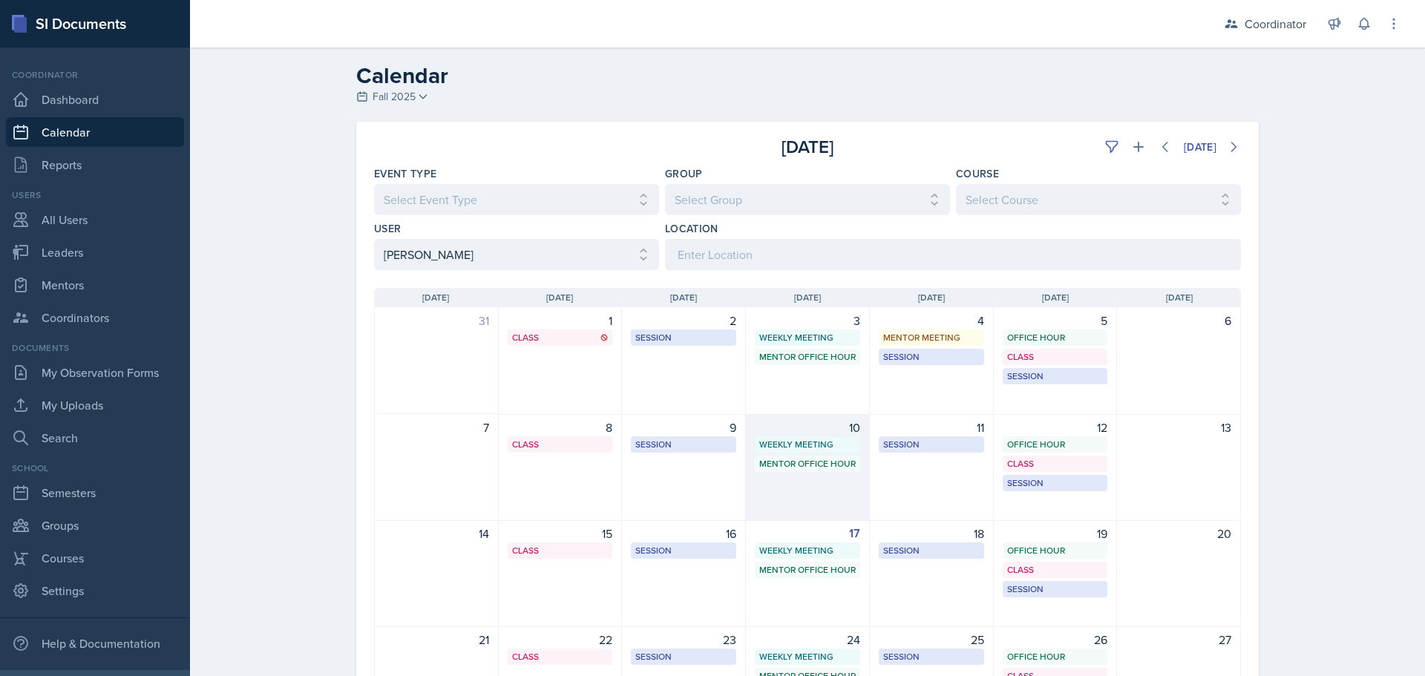
click at [828, 494] on div "10 Weekly Meeting SSC 11:30 AM - 12:30 PM Mentor Office Hour SSC 12:45 PM - 1:4…" at bounding box center [808, 467] width 124 height 107
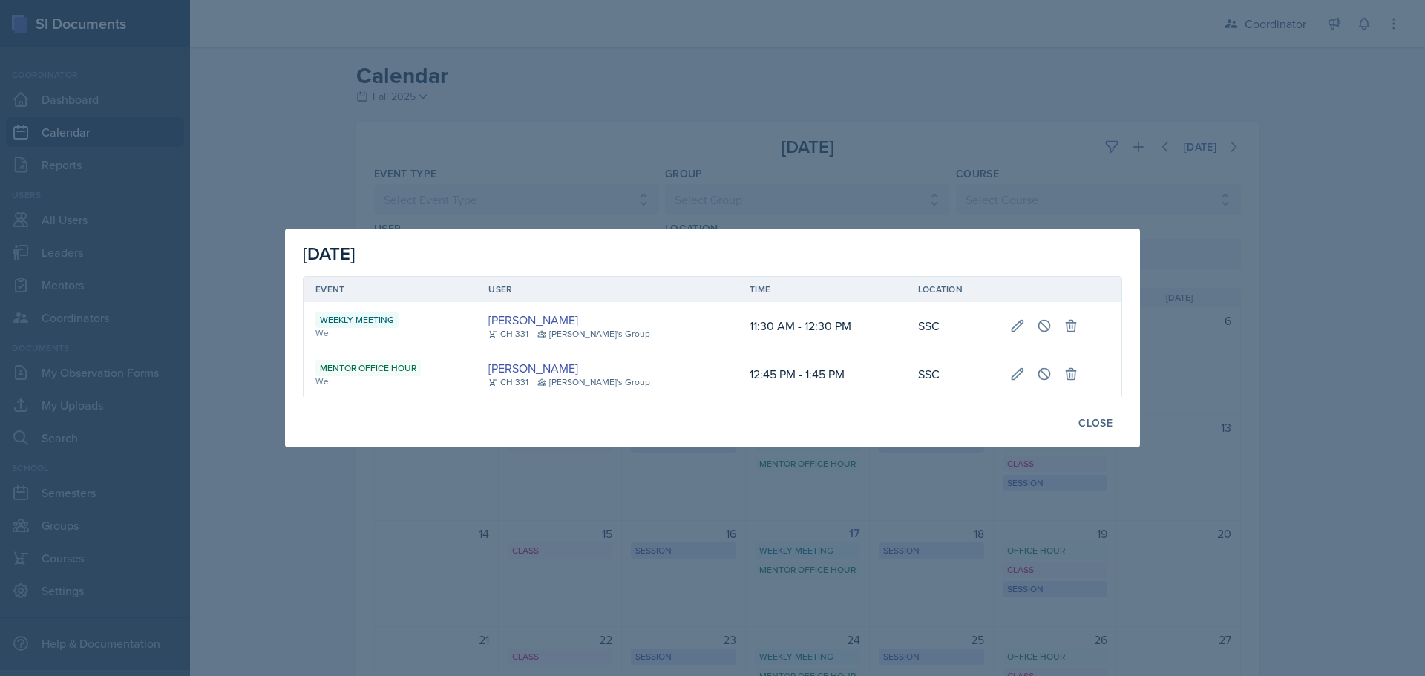
click at [396, 531] on div at bounding box center [712, 338] width 1425 height 676
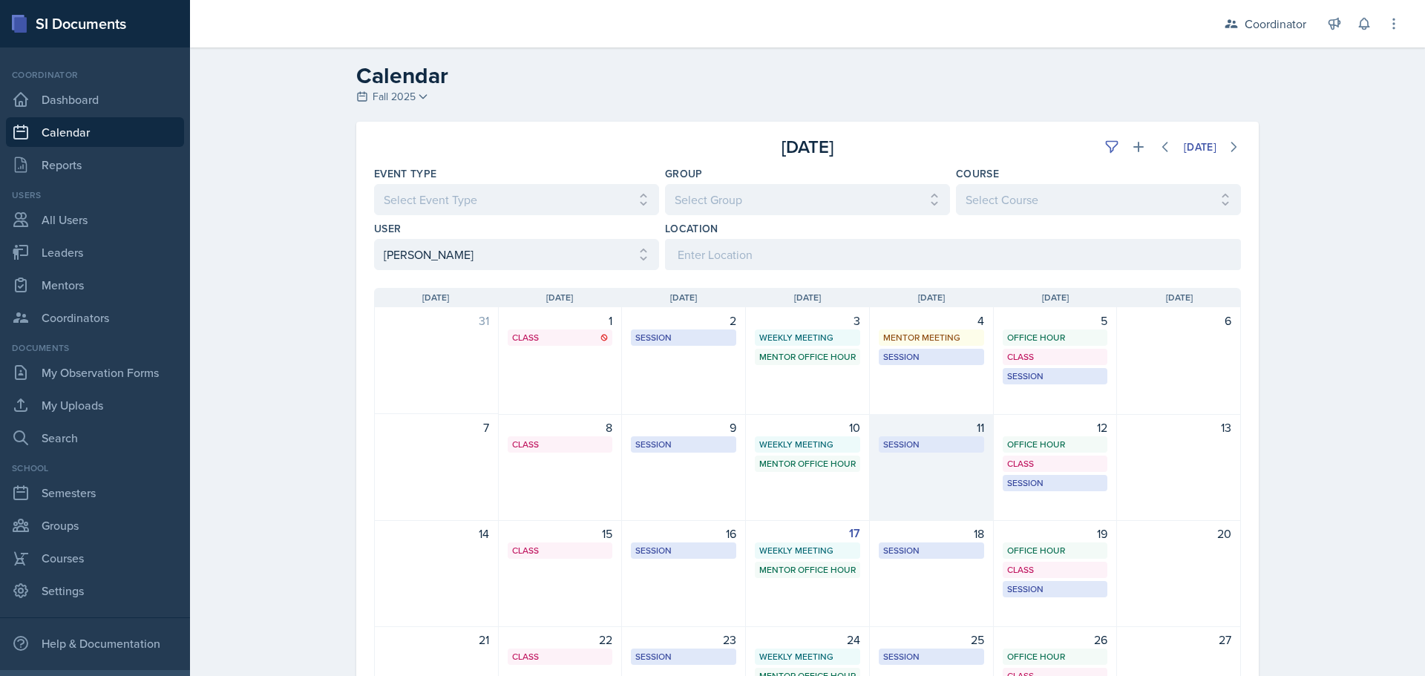
click at [904, 484] on div "11 Session MSB 102 1:00 PM - 2:00 PM" at bounding box center [932, 467] width 124 height 107
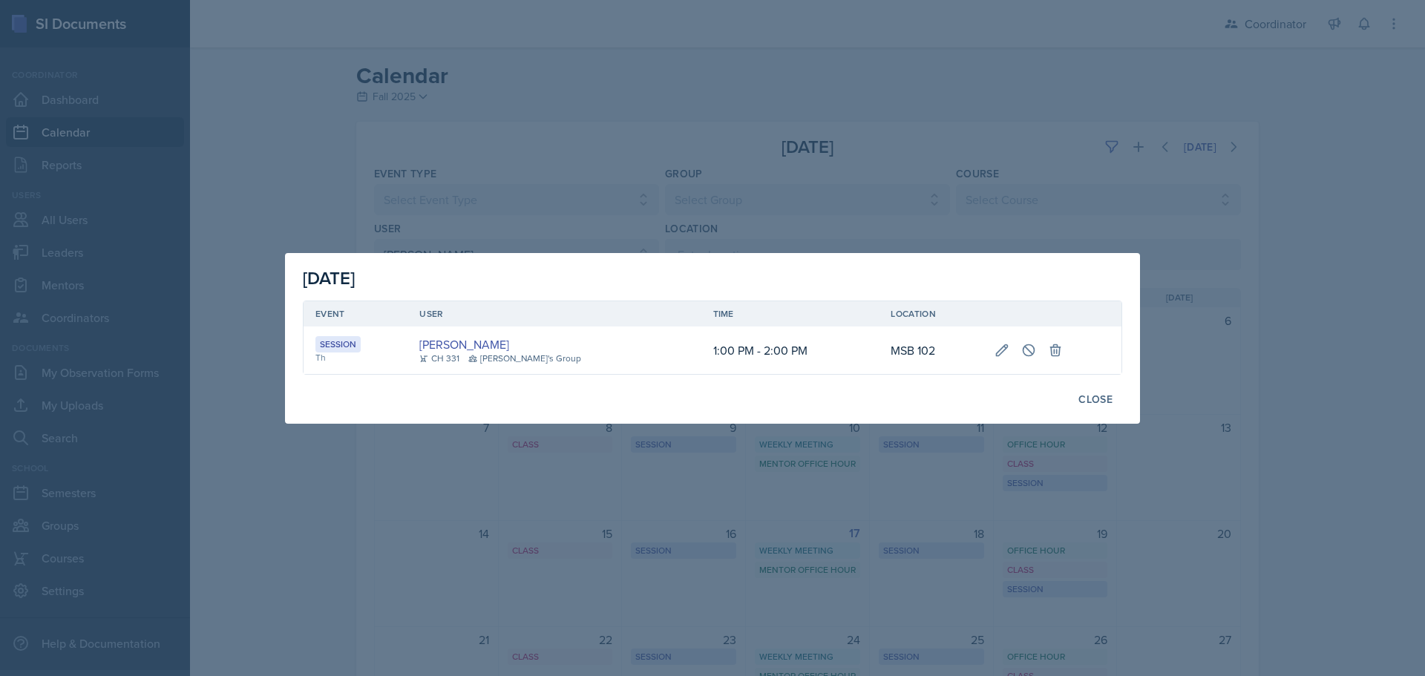
click at [474, 580] on div at bounding box center [712, 338] width 1425 height 676
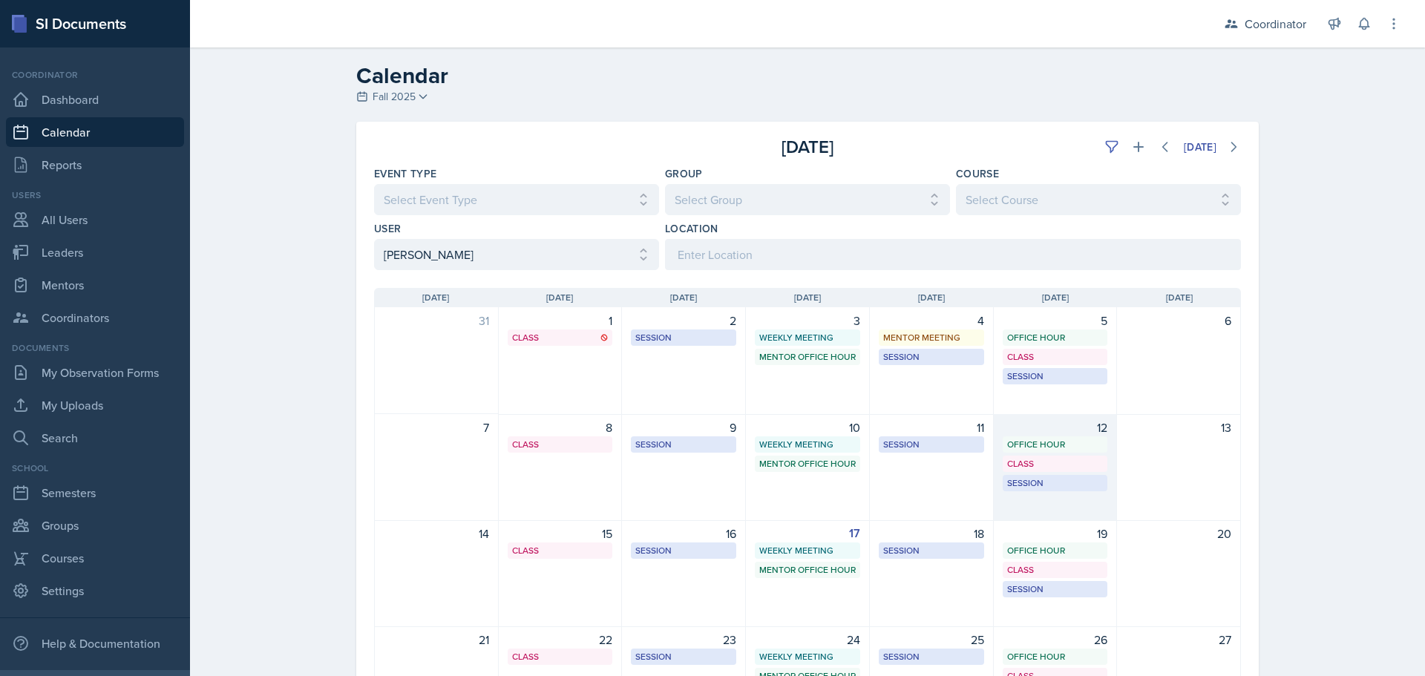
click at [1048, 502] on div "12 Office Hour SSC 11:15 AM - 12:15 PM Class MSB 100 4:20 PM - 5:15 PM Session …" at bounding box center [1056, 467] width 124 height 107
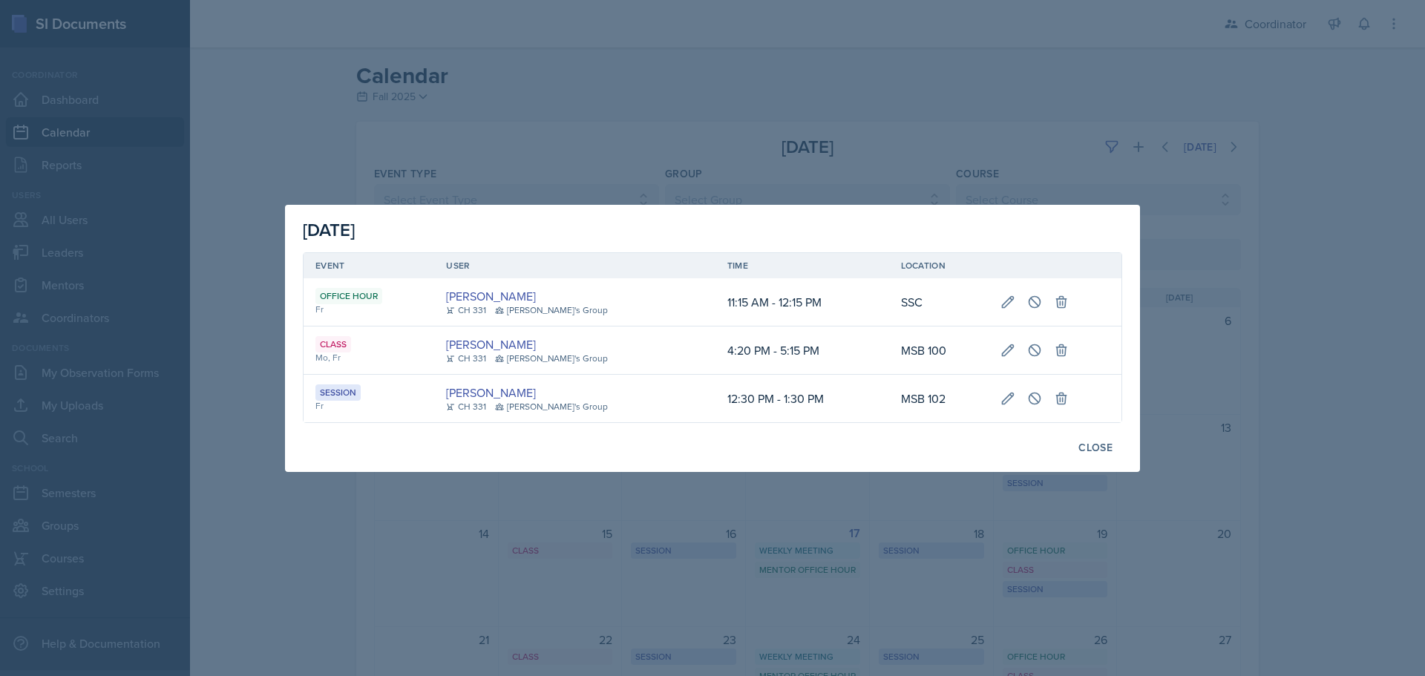
click at [625, 597] on div at bounding box center [712, 338] width 1425 height 676
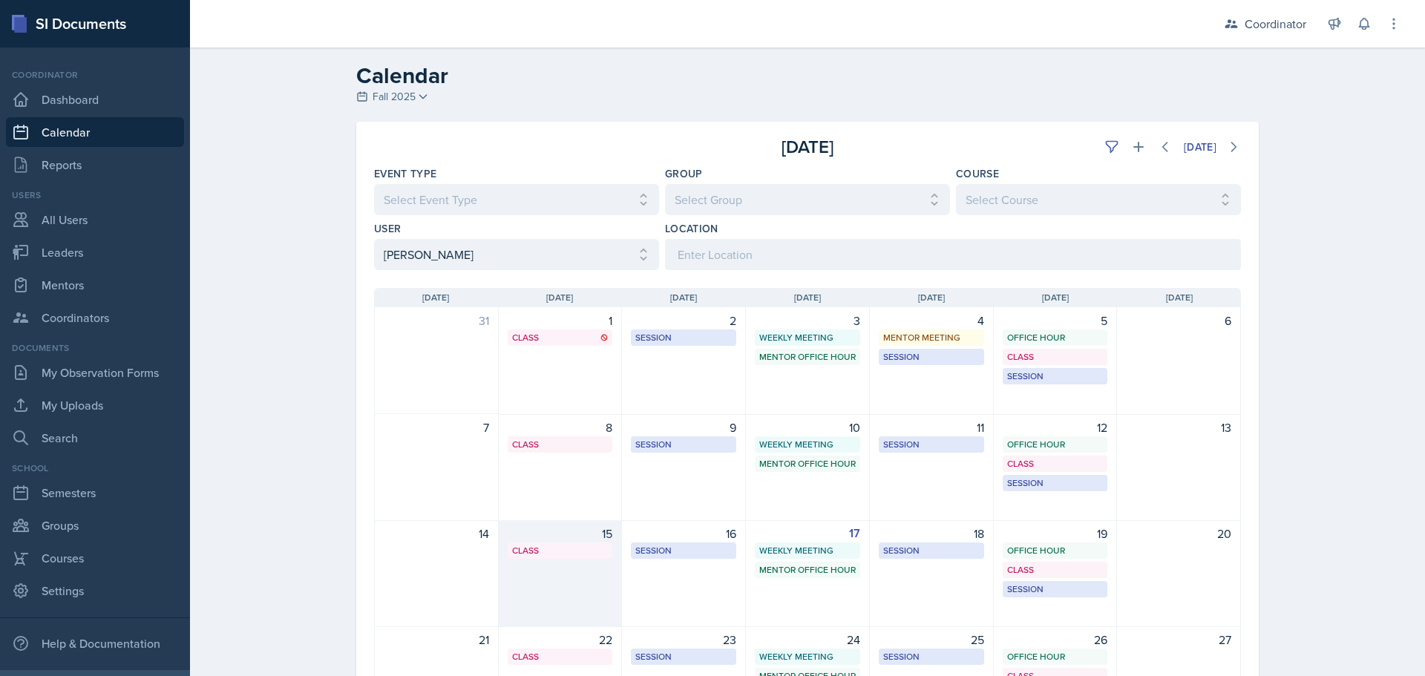
click at [574, 599] on div "15 Class MSB 100 4:20 PM - 5:15 PM" at bounding box center [561, 573] width 124 height 107
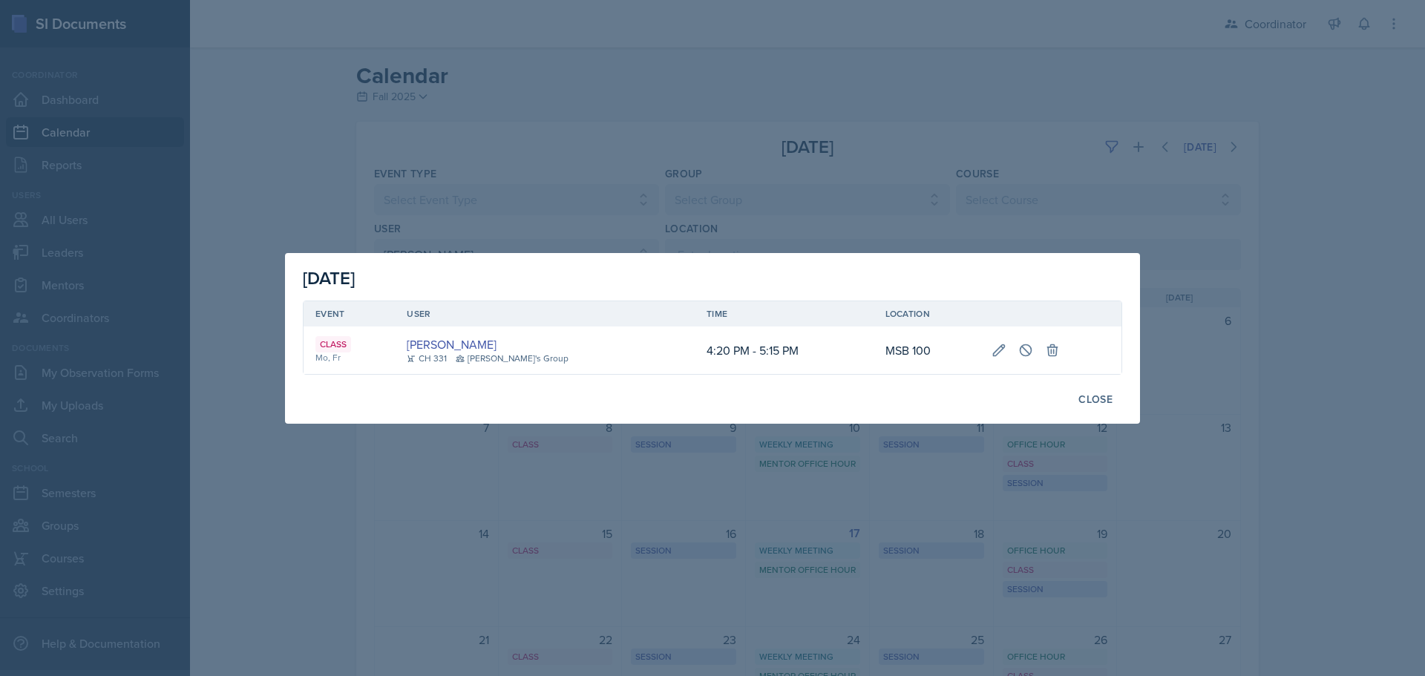
click at [675, 602] on div at bounding box center [712, 338] width 1425 height 676
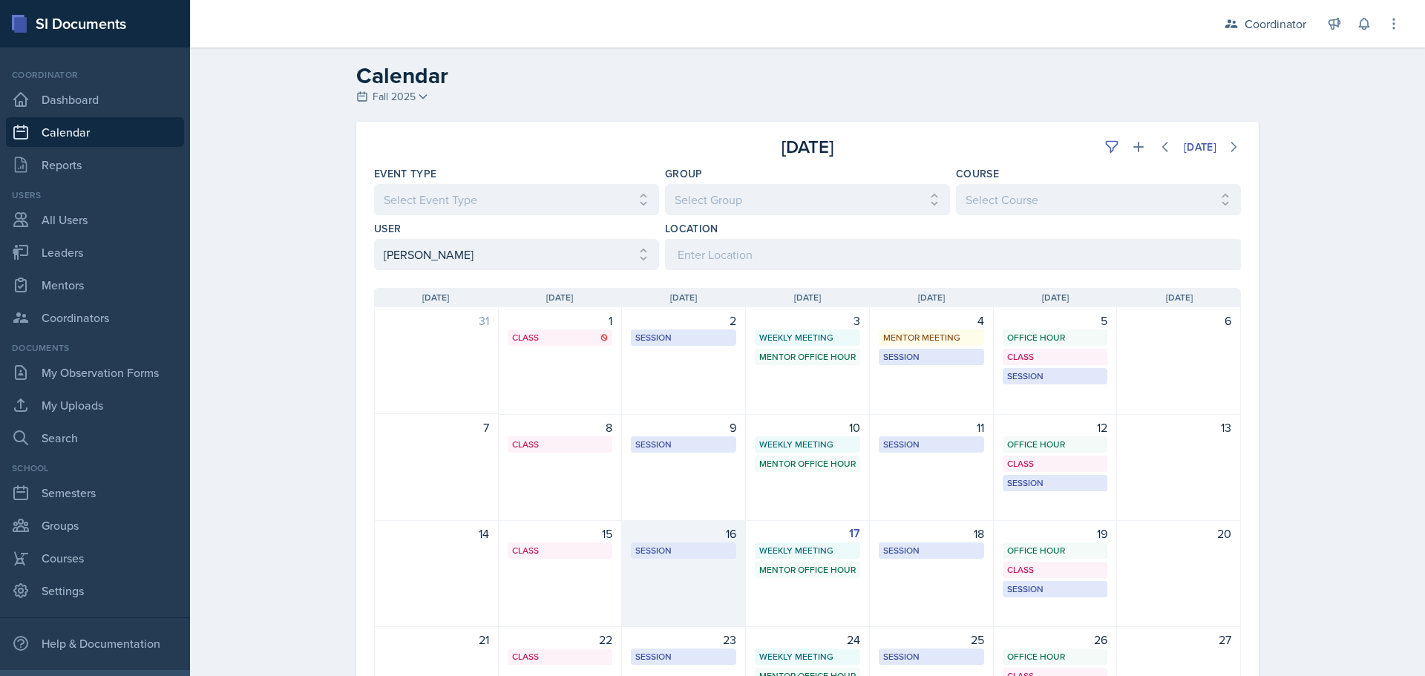
click at [679, 602] on div "16 Session MSB 112 1:00 PM - 2:00 PM" at bounding box center [684, 573] width 124 height 107
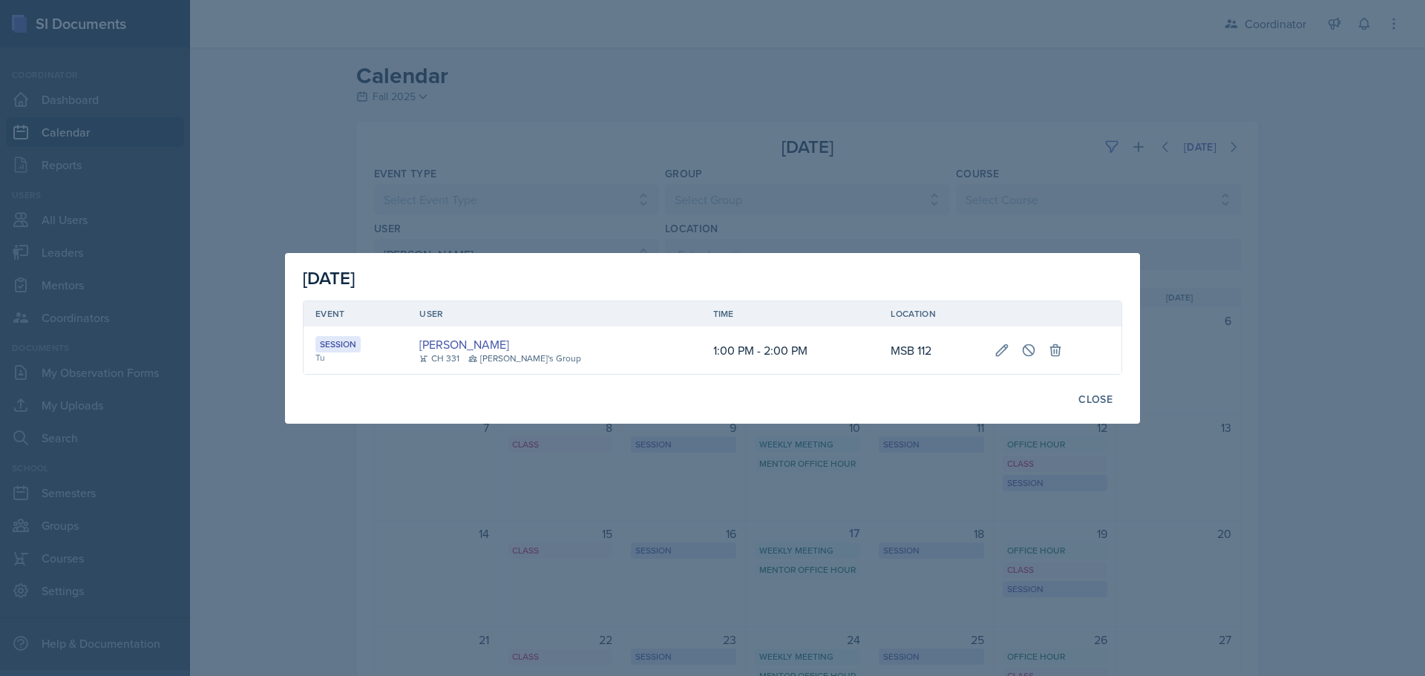
drag, startPoint x: 401, startPoint y: 522, endPoint x: 394, endPoint y: 447, distance: 76.0
click at [401, 522] on div at bounding box center [712, 338] width 1425 height 676
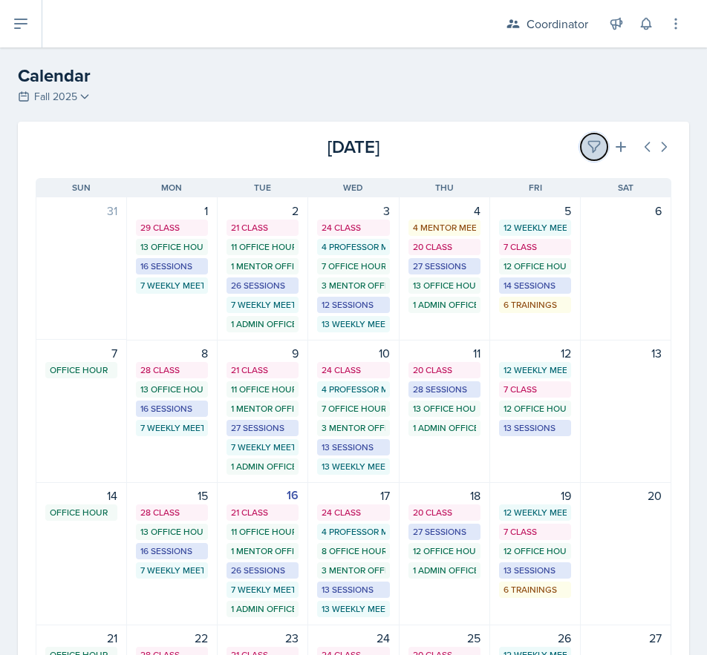
click at [586, 140] on icon at bounding box center [593, 147] width 15 height 15
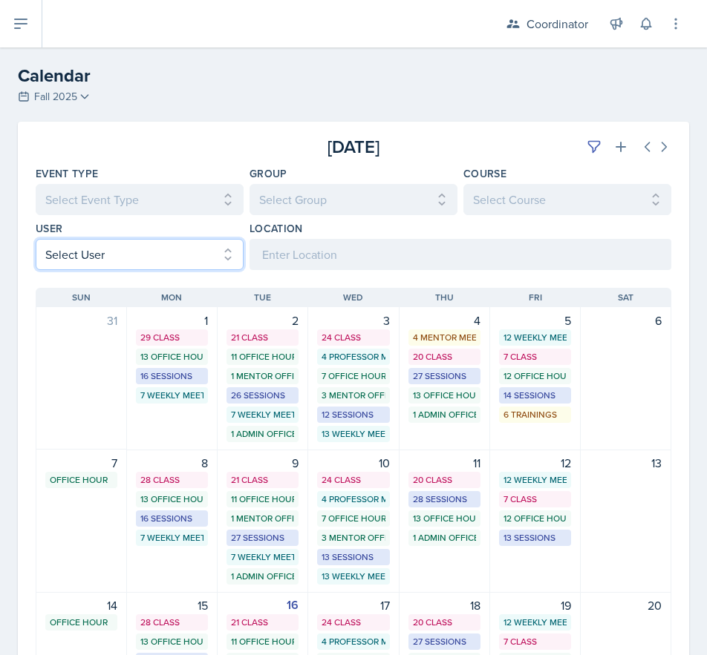
click at [79, 247] on select "Select User All [PERSON_NAME] [PERSON_NAME] [PERSON_NAME] [PERSON_NAME] [PERSON…" at bounding box center [140, 254] width 208 height 31
select select "9f350877-f3fb-4963-8610-b50c6b9ff4c9"
click at [36, 239] on select "Select User All [PERSON_NAME] [PERSON_NAME] [PERSON_NAME] [PERSON_NAME] [PERSON…" at bounding box center [140, 254] width 208 height 31
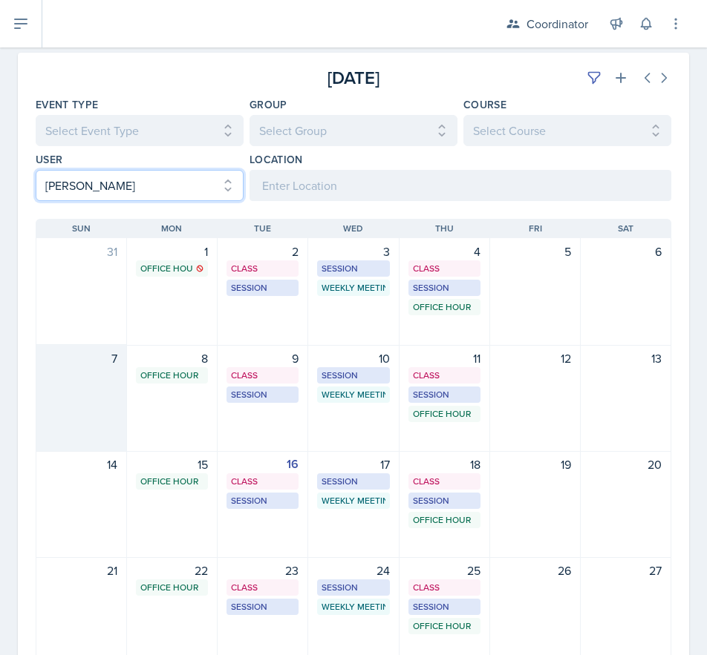
scroll to position [148, 0]
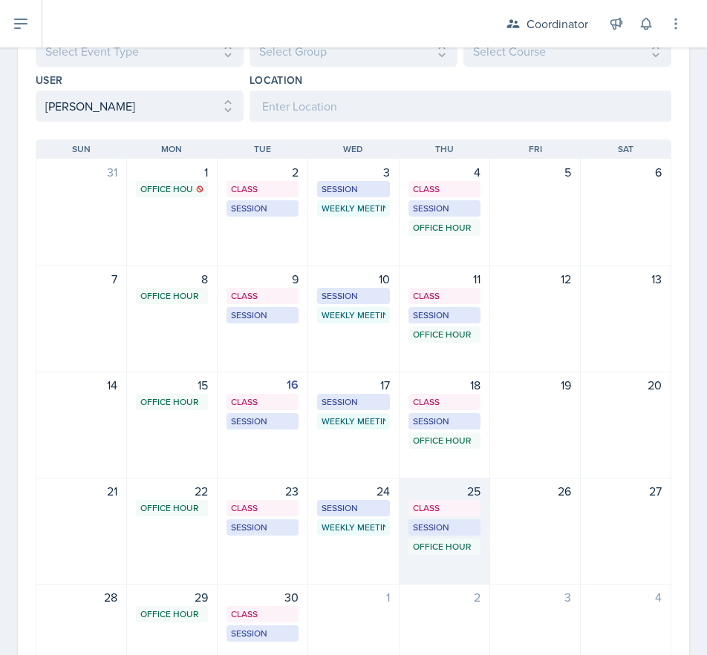
click at [420, 565] on div "25 Class BAB 204 9:40 AM - 11:00 AM Session BAB 109 2:00 PM - 3:00 PM Office Ho…" at bounding box center [444, 531] width 91 height 107
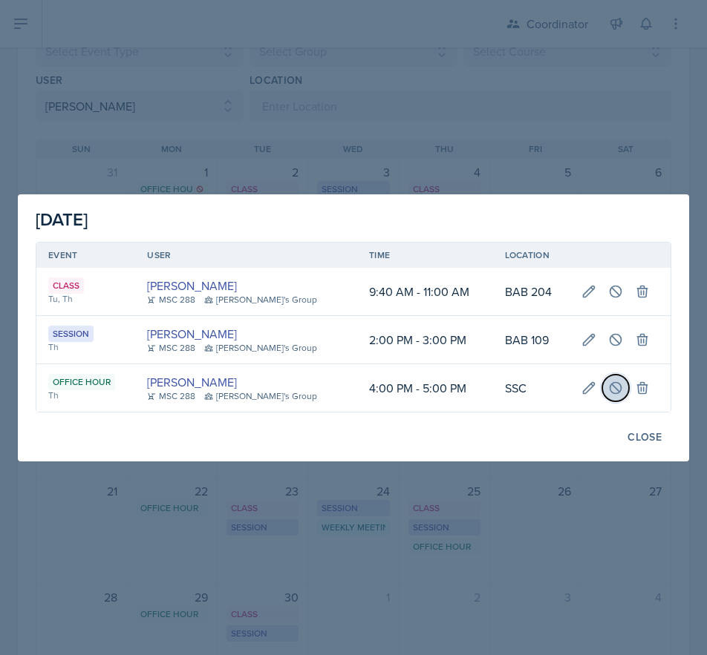
click at [608, 382] on icon at bounding box center [615, 388] width 15 height 15
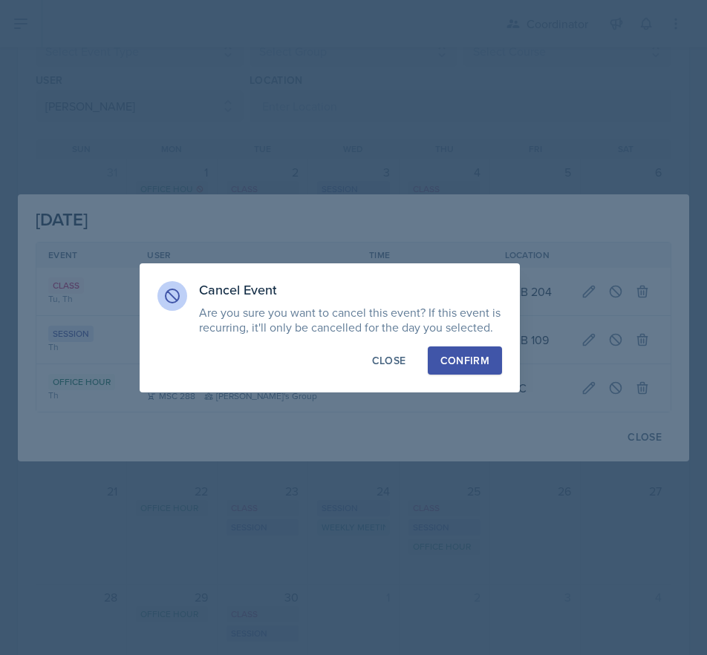
click at [456, 355] on div "Confirm" at bounding box center [464, 360] width 49 height 15
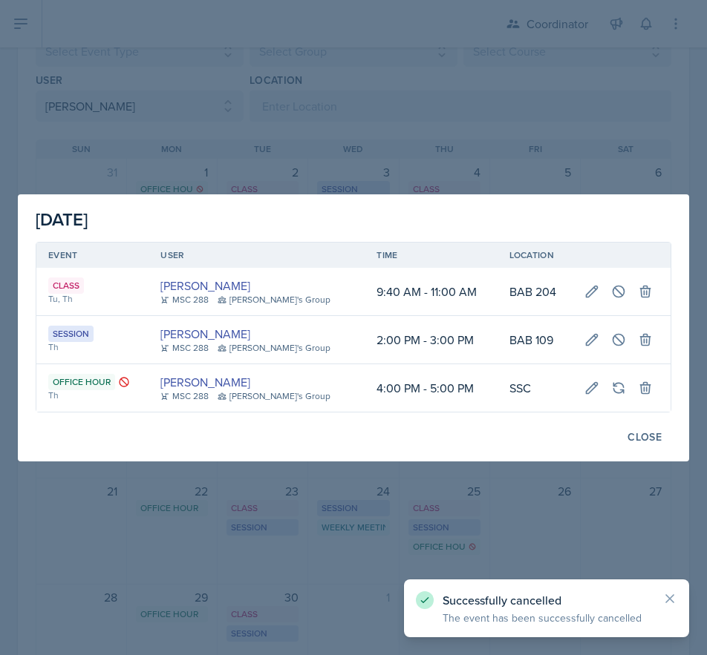
click at [292, 553] on div at bounding box center [353, 327] width 707 height 655
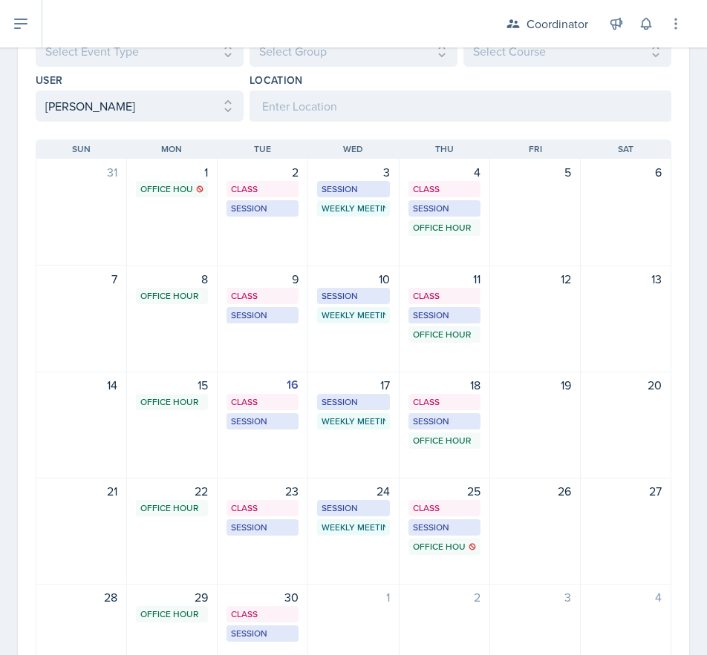
click at [427, 571] on div "25 Class BAB 204 9:40 AM - 11:00 AM Session BAB 109 2:00 PM - 3:00 PM Office Ho…" at bounding box center [444, 531] width 91 height 107
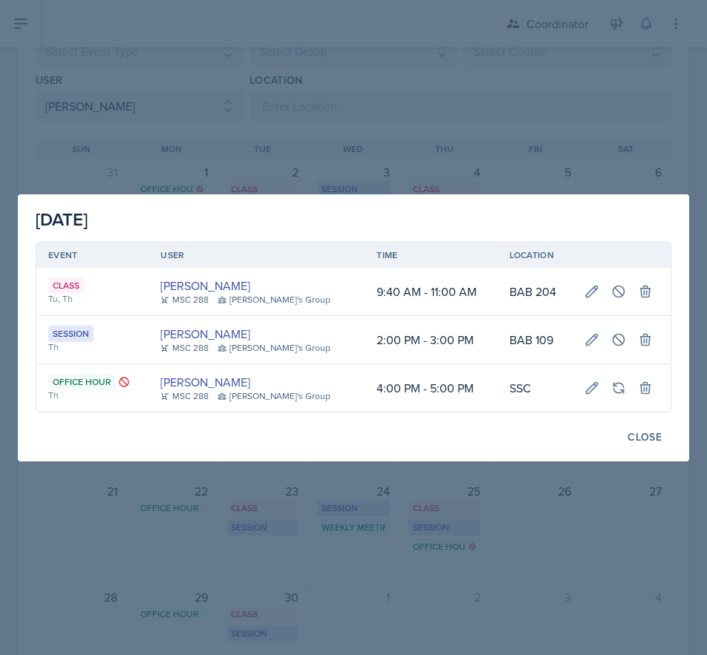
drag, startPoint x: 245, startPoint y: 537, endPoint x: 272, endPoint y: 491, distance: 54.2
click at [245, 537] on div at bounding box center [353, 327] width 707 height 655
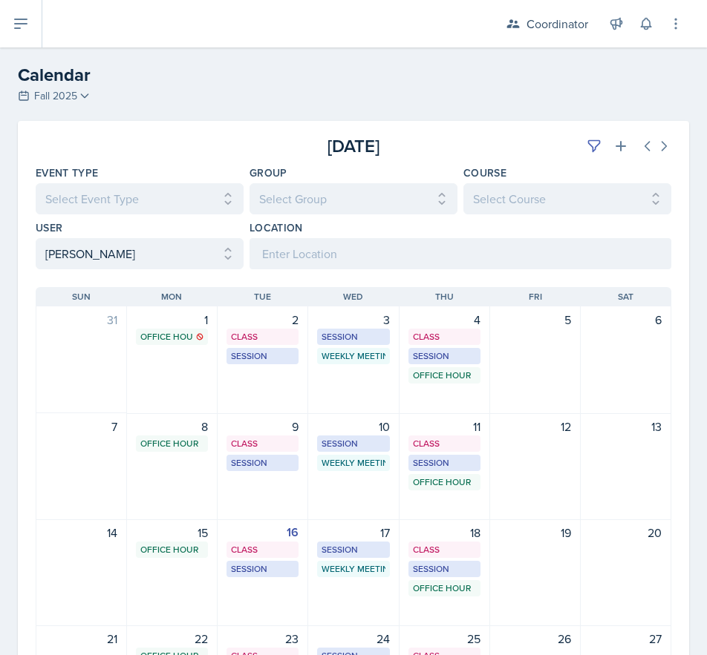
scroll to position [0, 0]
click at [613, 145] on icon at bounding box center [620, 147] width 15 height 15
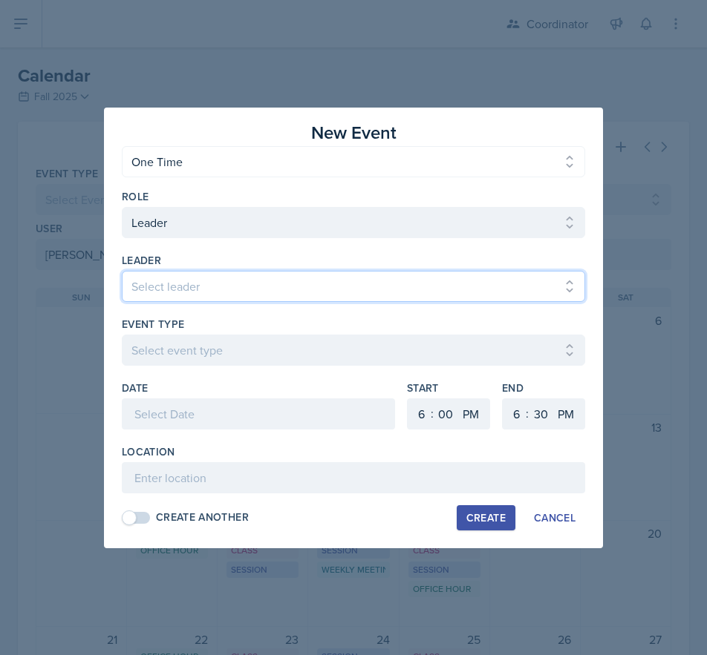
click at [174, 290] on select "Select leader Adam McDougal Aley Perez Anna McGill Bella Clifton Bram O'Neil Ca…" at bounding box center [353, 286] width 463 height 31
select select "8cf56d13-1d64-4917-a708-72fb75e6ab4e"
click at [122, 271] on select "Select leader Adam McDougal Aley Perez Anna McGill Bella Clifton Bram O'Neil Ca…" at bounding box center [353, 286] width 463 height 31
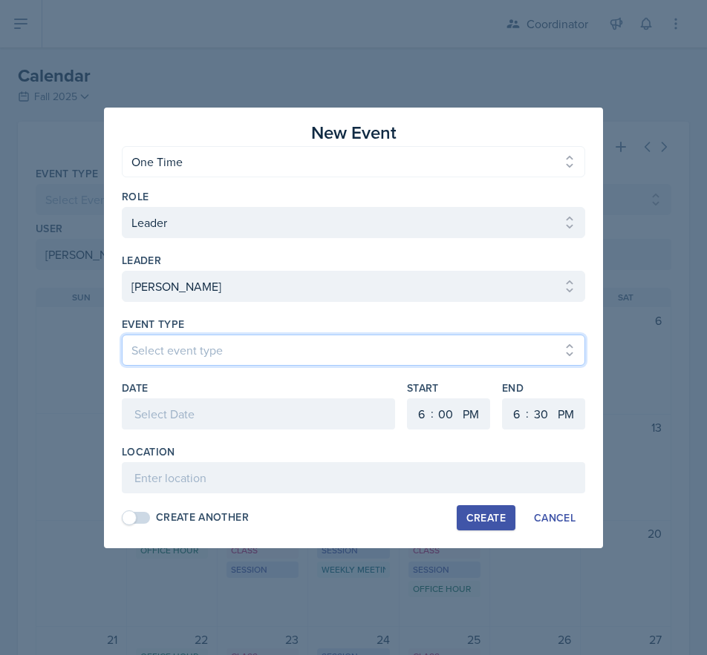
click at [171, 346] on select "Select event type Admin Office Hour Cal Workshop Class Class Announcement LA Pe…" at bounding box center [353, 350] width 463 height 31
select select "711e3089-b526-4ace-8ef7-b628edcb7570"
click at [122, 335] on select "Select event type Admin Office Hour Cal Workshop Class Class Announcement LA Pe…" at bounding box center [353, 350] width 463 height 31
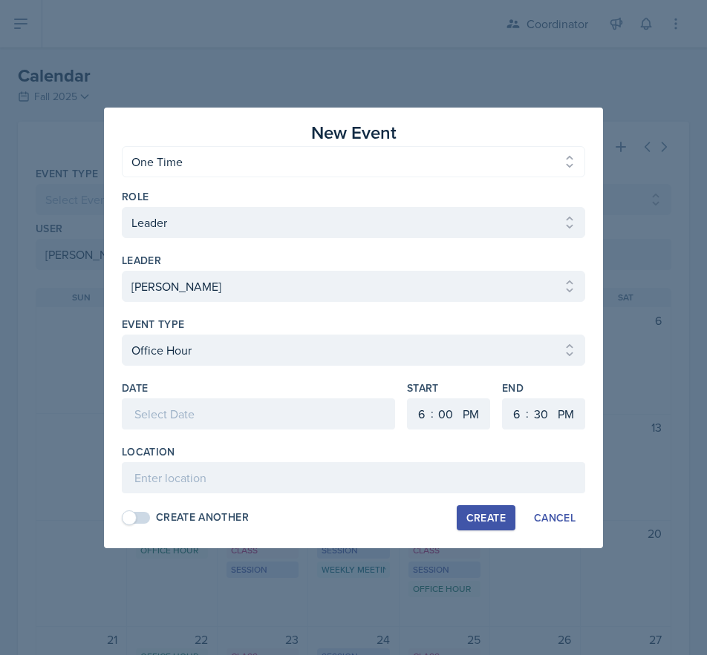
click at [151, 412] on div at bounding box center [258, 414] width 273 height 31
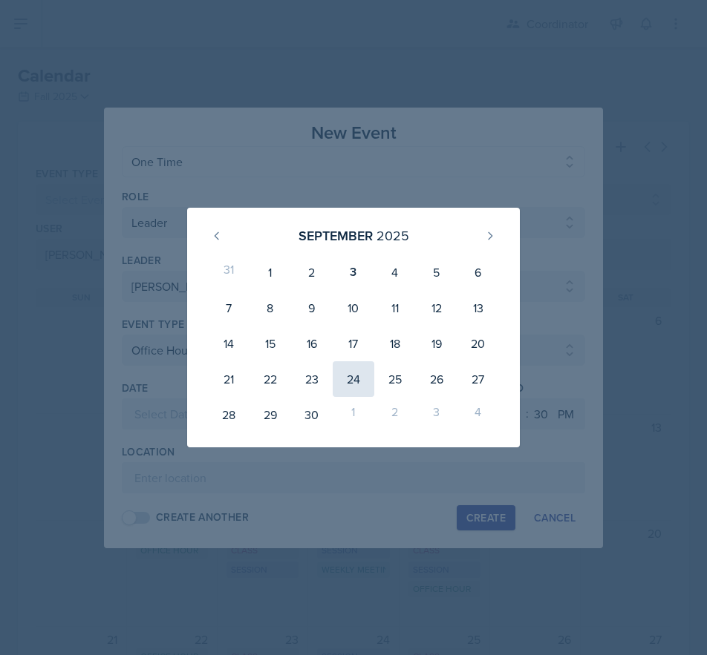
click at [354, 365] on div "24" at bounding box center [353, 379] width 42 height 36
type input "September 24th, 2025"
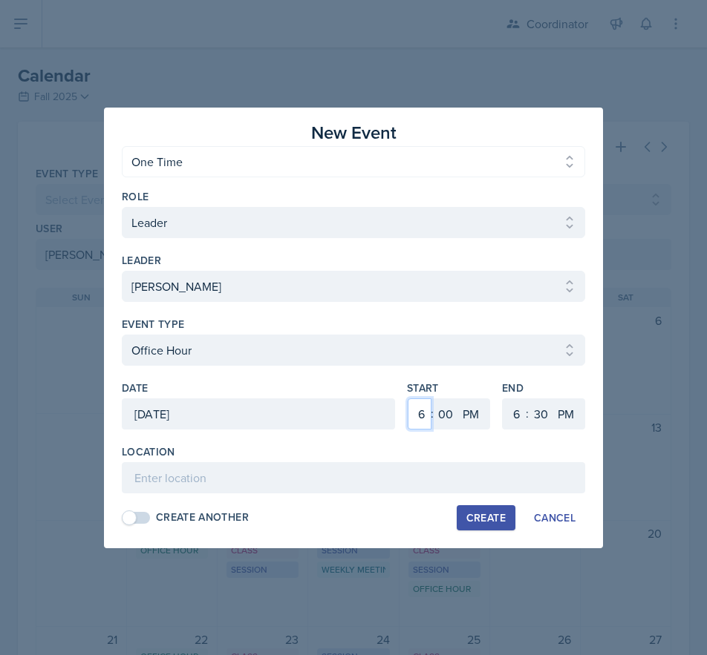
click at [410, 411] on select "1 2 3 4 5 6 7 8 9 10 11 12" at bounding box center [419, 414] width 24 height 31
select select "2"
click at [407, 399] on select "1 2 3 4 5 6 7 8 9 10 11 12" at bounding box center [419, 414] width 24 height 31
click at [522, 417] on select "1 2 3 4 5 6 7 8 9 10 11 12" at bounding box center [514, 414] width 24 height 31
select select "3"
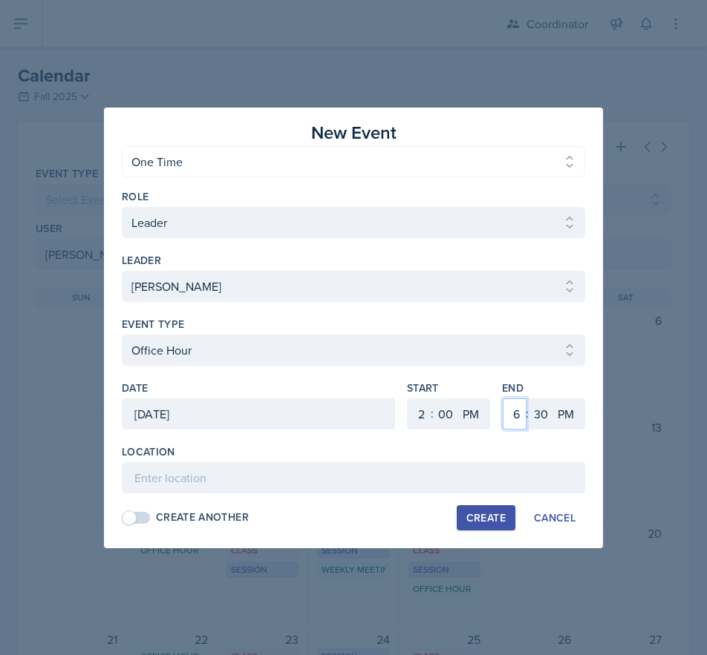
click at [502, 399] on select "1 2 3 4 5 6 7 8 9 10 11 12" at bounding box center [514, 414] width 24 height 31
click at [548, 419] on select "00 05 10 15 20 25 30 35 40 45 50 55" at bounding box center [540, 414] width 24 height 31
select select "0"
click at [528, 399] on select "00 05 10 15 20 25 30 35 40 45 50 55" at bounding box center [540, 414] width 24 height 31
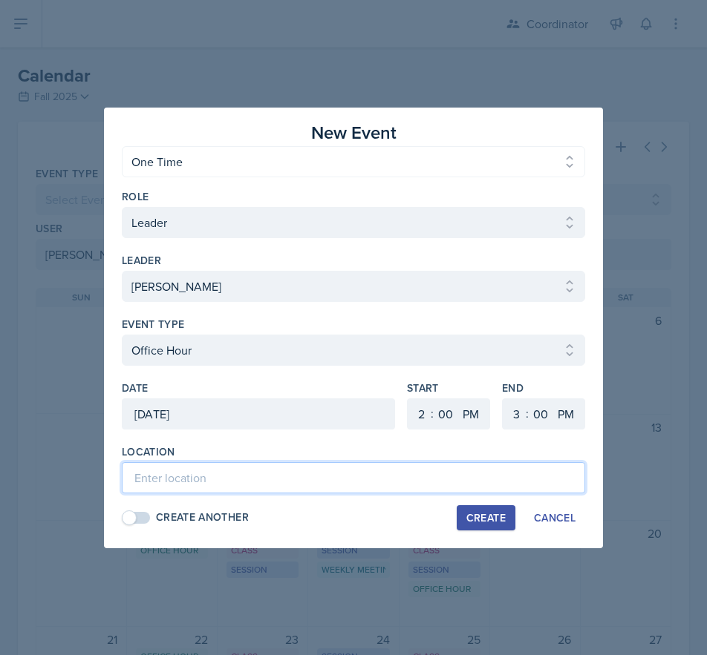
click at [378, 485] on input at bounding box center [353, 477] width 463 height 31
click at [235, 484] on input "SSC - Rescheduless Office Hour" at bounding box center [353, 477] width 463 height 31
click at [390, 481] on input "SSC - Rescheduled Office Hour" at bounding box center [353, 477] width 463 height 31
type input "SSC - Rescheduled Office Hour"
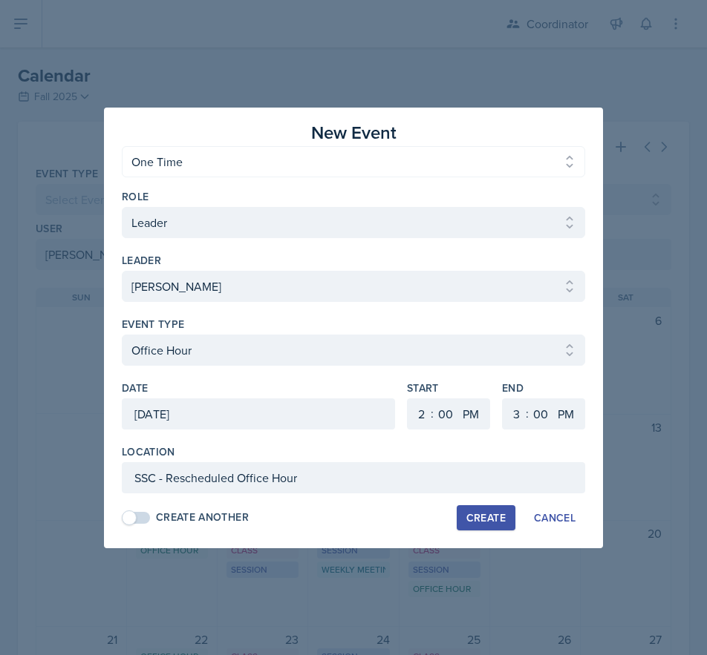
click at [490, 516] on div "Create" at bounding box center [485, 518] width 39 height 12
select select
select select "6"
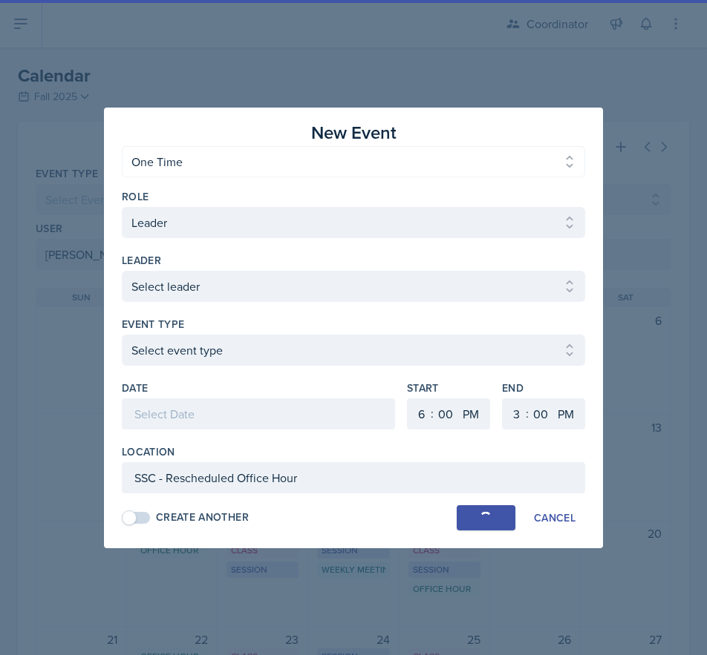
select select "6"
select select "30"
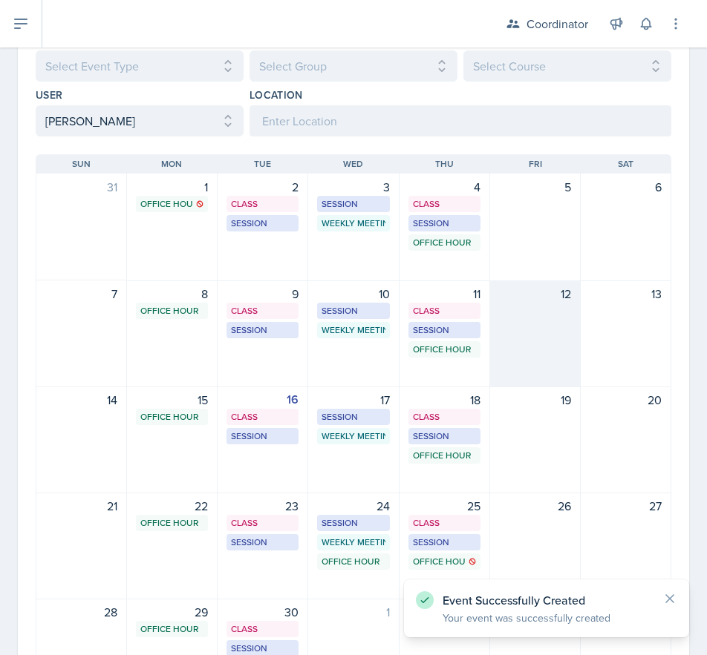
scroll to position [148, 0]
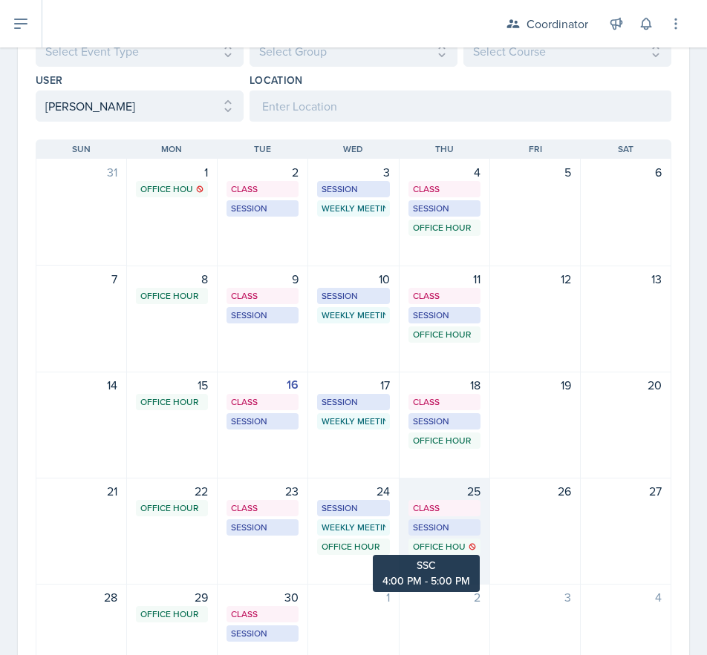
click at [417, 552] on div "Office Hour" at bounding box center [444, 546] width 63 height 13
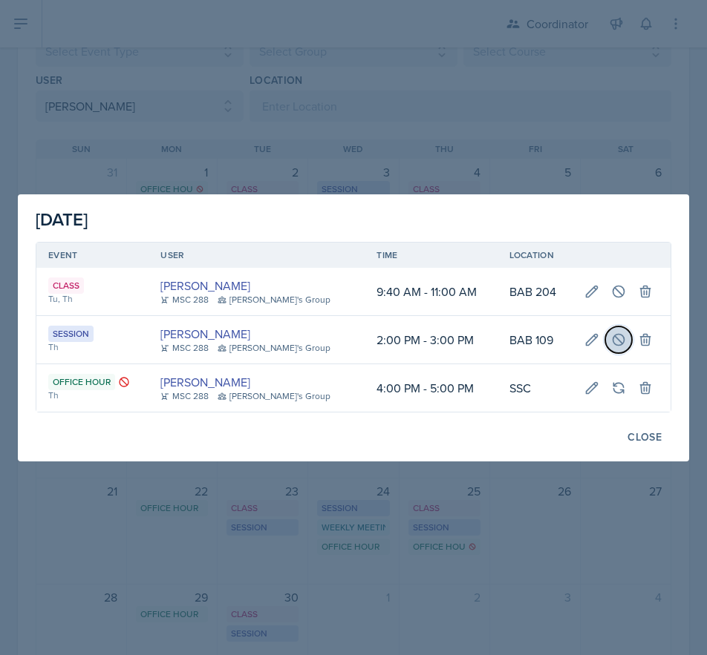
click at [612, 338] on icon at bounding box center [617, 339] width 11 height 11
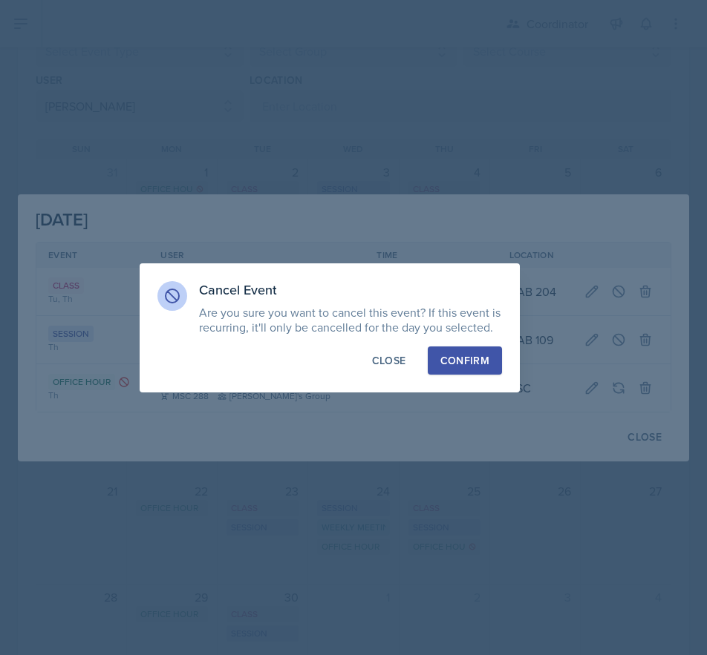
click at [476, 367] on div "Confirm" at bounding box center [464, 360] width 49 height 15
click at [476, 367] on button "Confirm" at bounding box center [464, 361] width 74 height 28
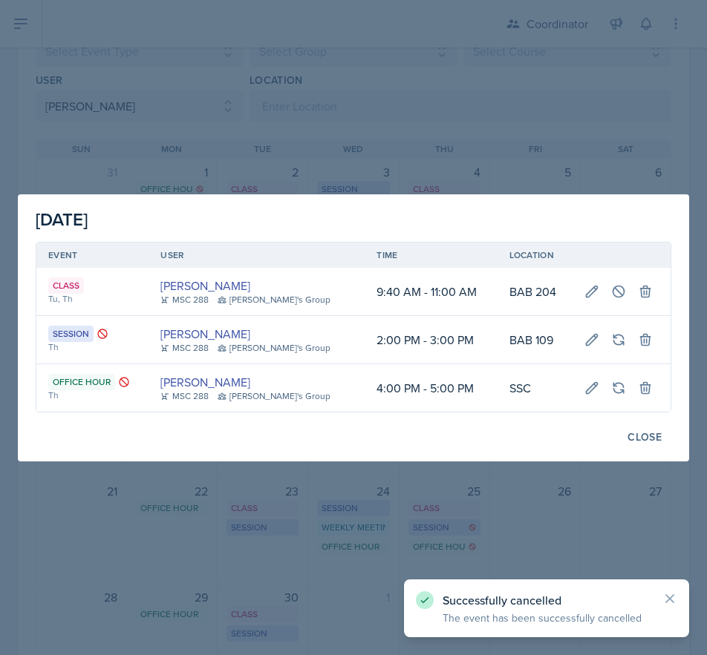
click at [459, 83] on div at bounding box center [353, 327] width 707 height 655
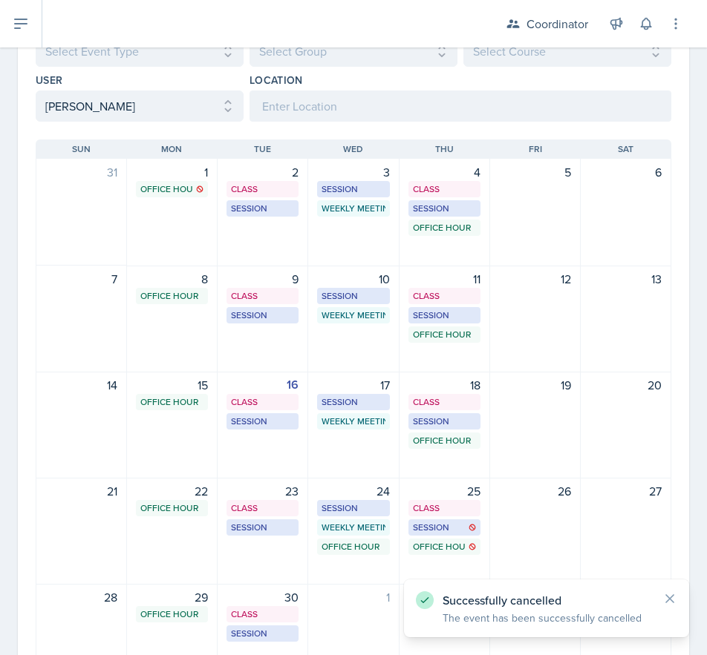
scroll to position [74, 0]
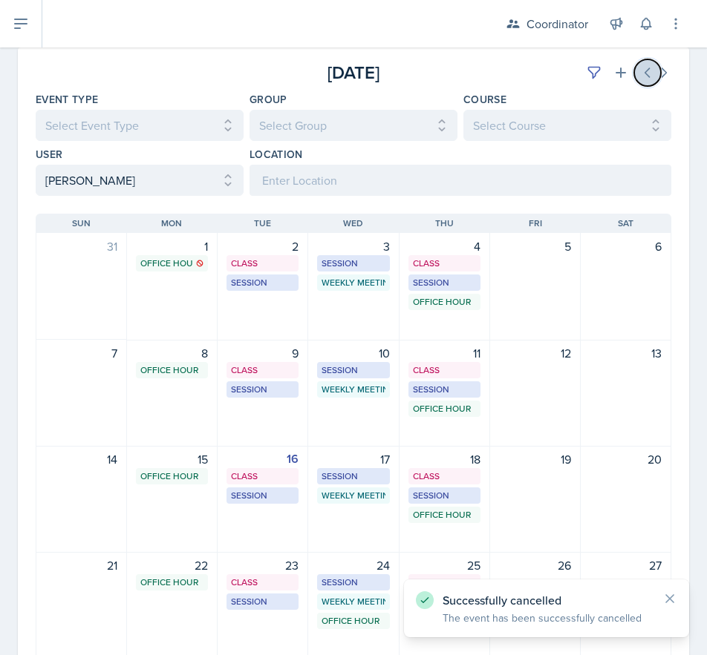
click at [634, 68] on button at bounding box center [647, 72] width 27 height 27
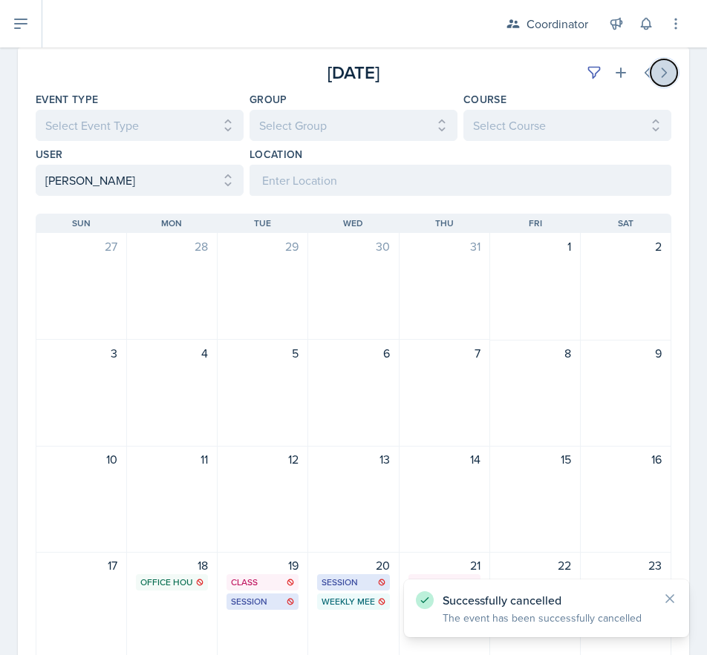
click at [656, 72] on icon at bounding box center [663, 72] width 15 height 15
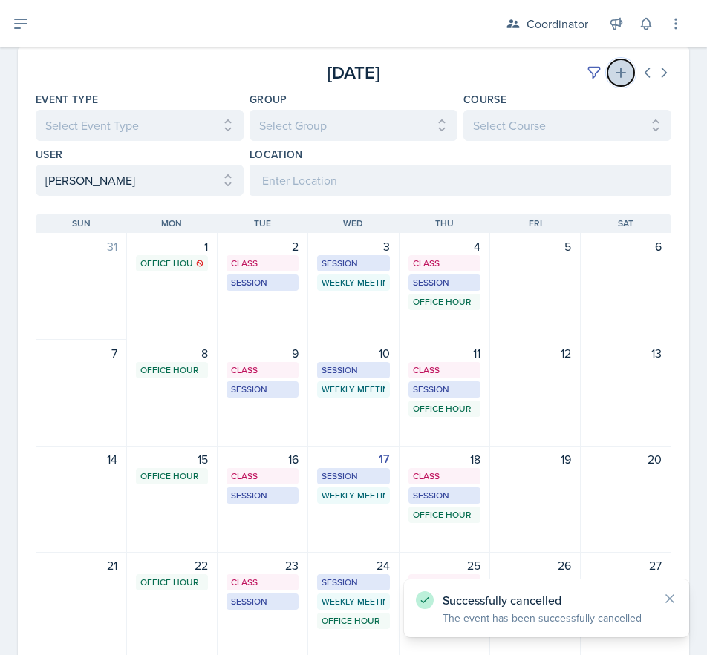
click at [613, 66] on icon at bounding box center [620, 72] width 15 height 15
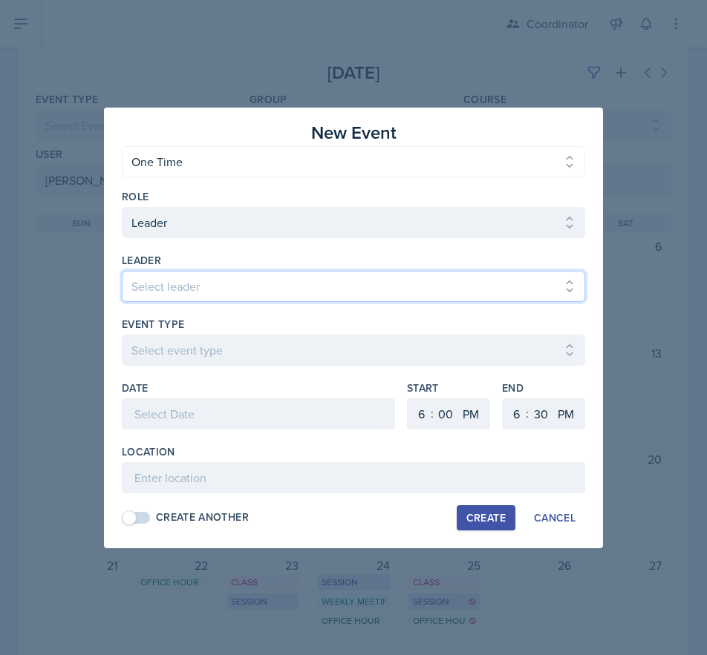
click at [174, 287] on select "Select leader Adam McDougal Aley Perez Anna McGill Bella Clifton Bram O'Neil Ca…" at bounding box center [353, 286] width 463 height 31
select select "8cf56d13-1d64-4917-a708-72fb75e6ab4e"
click at [122, 271] on select "Select leader Adam McDougal Aley Perez Anna McGill Bella Clifton Bram O'Neil Ca…" at bounding box center [353, 286] width 463 height 31
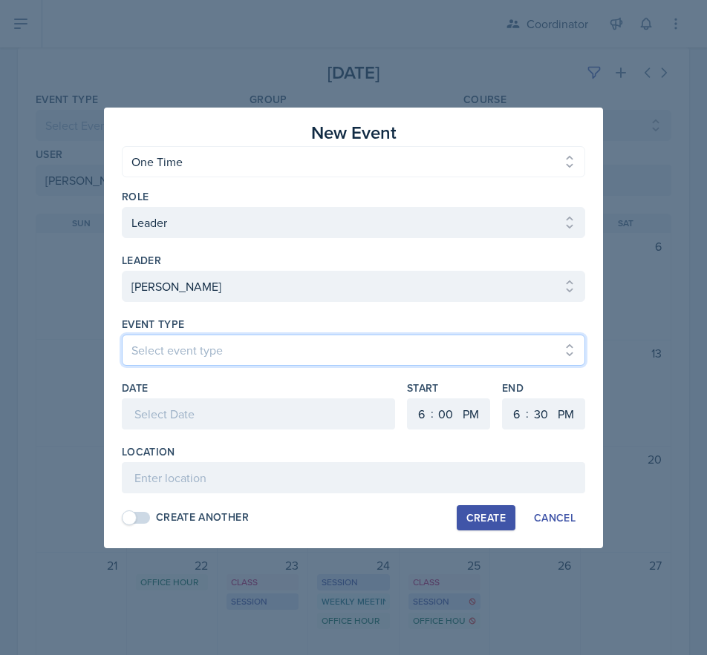
click at [165, 338] on select "Select event type Admin Office Hour Cal Workshop Class Class Announcement LA Pe…" at bounding box center [353, 350] width 463 height 31
select select "30b582fb-8ac9-49fb-a214-1fb047ccc295"
click at [122, 335] on select "Select event type Admin Office Hour Cal Workshop Class Class Announcement LA Pe…" at bounding box center [353, 350] width 463 height 31
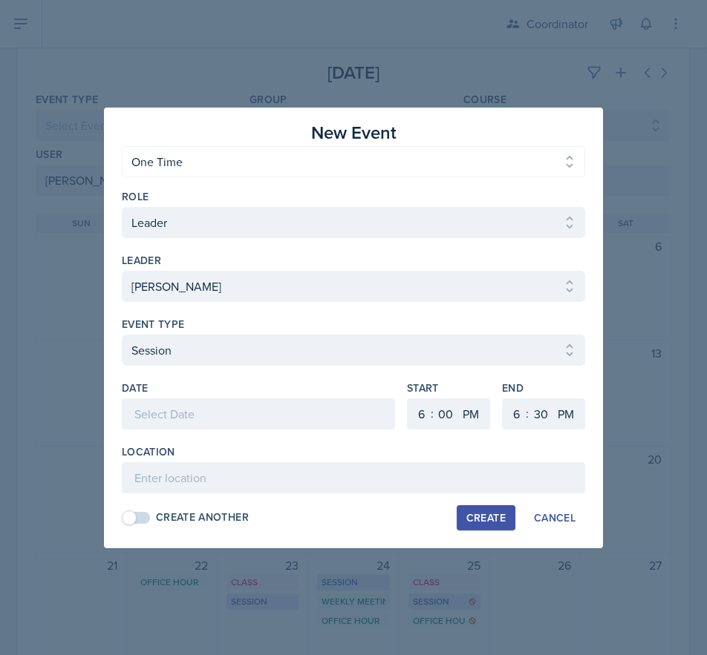
click at [148, 413] on div at bounding box center [258, 414] width 273 height 31
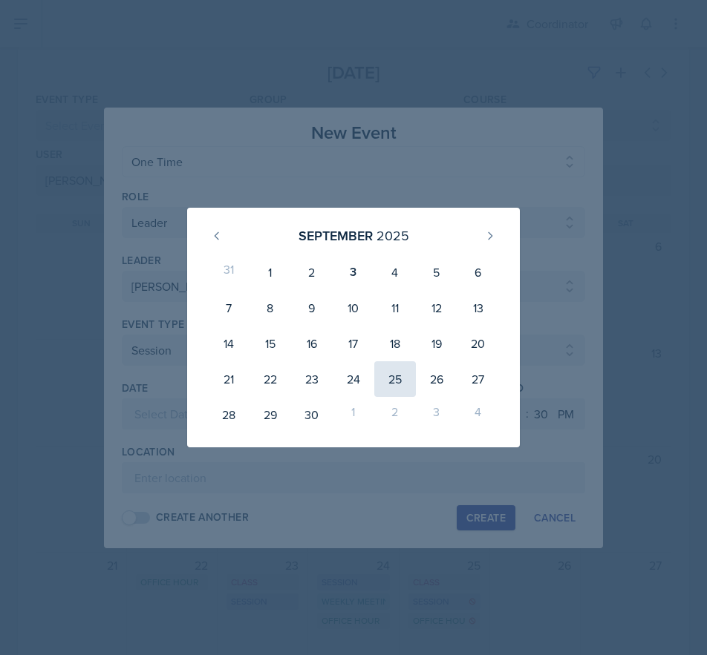
click at [407, 381] on div "25" at bounding box center [395, 379] width 42 height 36
type input "September 25th, 2025"
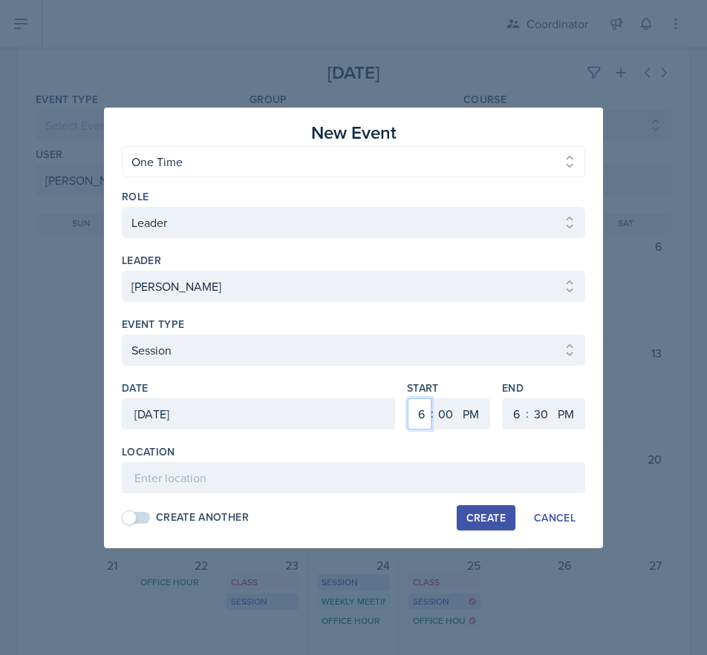
click at [416, 416] on select "1 2 3 4 5 6 7 8 9 10 11 12" at bounding box center [419, 414] width 24 height 31
select select "8"
click at [407, 399] on select "1 2 3 4 5 6 7 8 9 10 11 12" at bounding box center [419, 414] width 24 height 31
click at [465, 418] on select "AM PM" at bounding box center [472, 414] width 30 height 31
select select "AM"
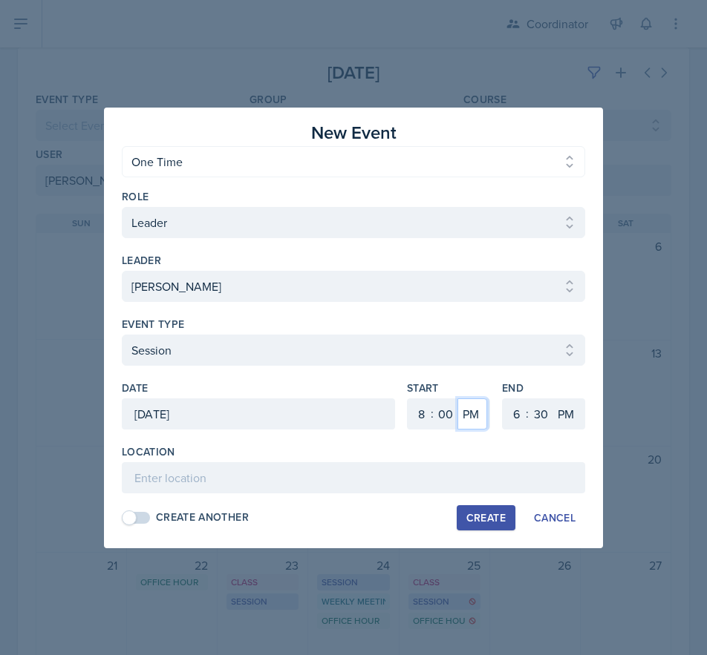
click at [457, 399] on select "AM PM" at bounding box center [472, 414] width 30 height 31
click at [515, 414] on select "1 2 3 4 5 6 7 8 9 10 11 12" at bounding box center [514, 414] width 24 height 31
select select "9"
click at [502, 399] on select "1 2 3 4 5 6 7 8 9 10 11 12" at bounding box center [514, 414] width 24 height 31
click at [544, 422] on select "00 05 10 15 20 25 30 35 40 45 50 55" at bounding box center [540, 414] width 24 height 31
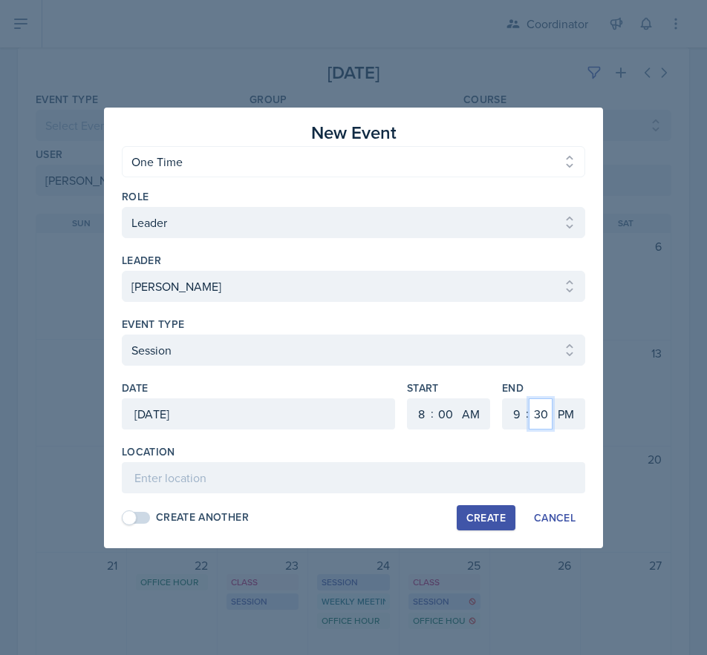
select select "0"
click at [528, 399] on select "00 05 10 15 20 25 30 35 40 45 50 55" at bounding box center [540, 414] width 24 height 31
click at [571, 414] on select "AM PM" at bounding box center [567, 414] width 30 height 31
select select "AM"
click at [552, 399] on select "AM PM" at bounding box center [567, 414] width 30 height 31
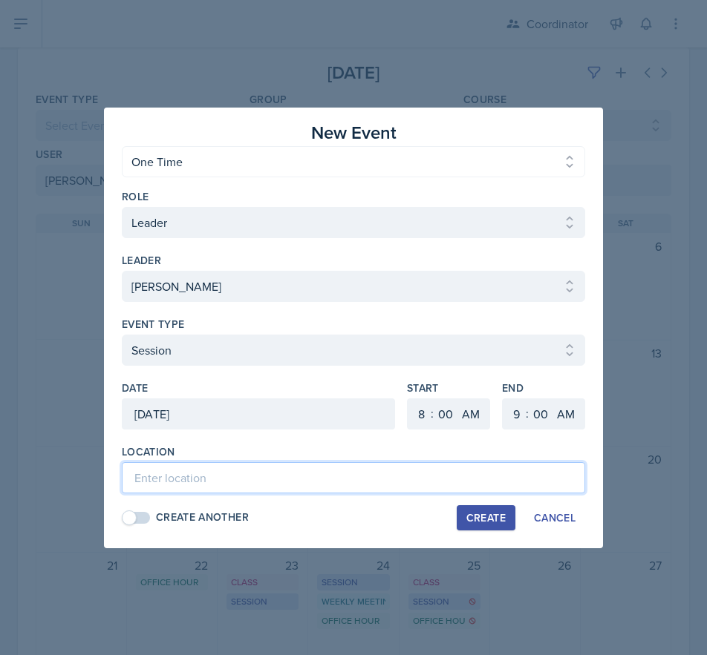
click at [548, 472] on input at bounding box center [353, 477] width 463 height 31
type input "TBD - Test Review Session"
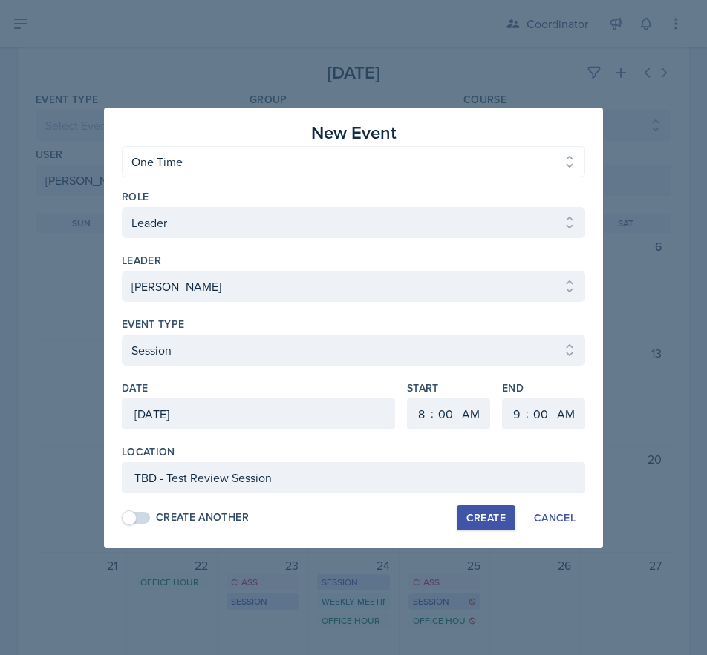
click at [495, 518] on div "Create" at bounding box center [485, 518] width 39 height 12
select select
select select "6"
select select "PM"
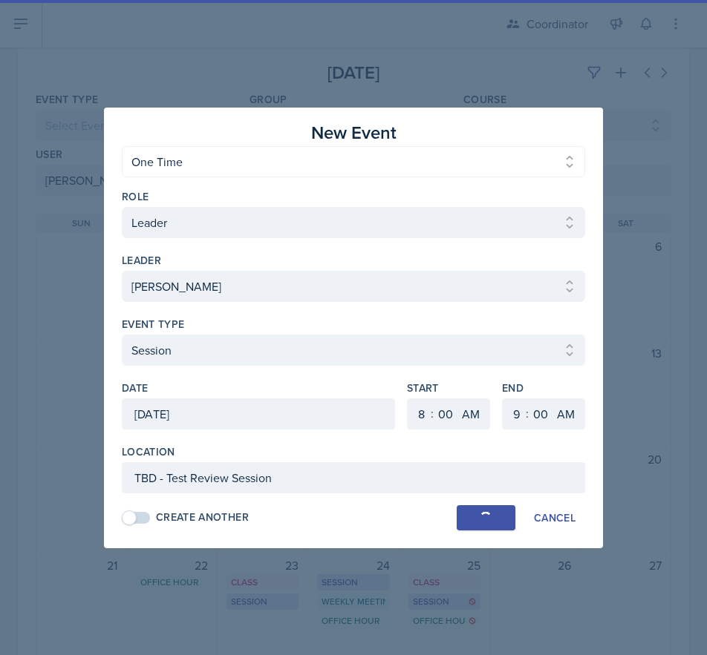
select select "6"
select select "30"
select select "PM"
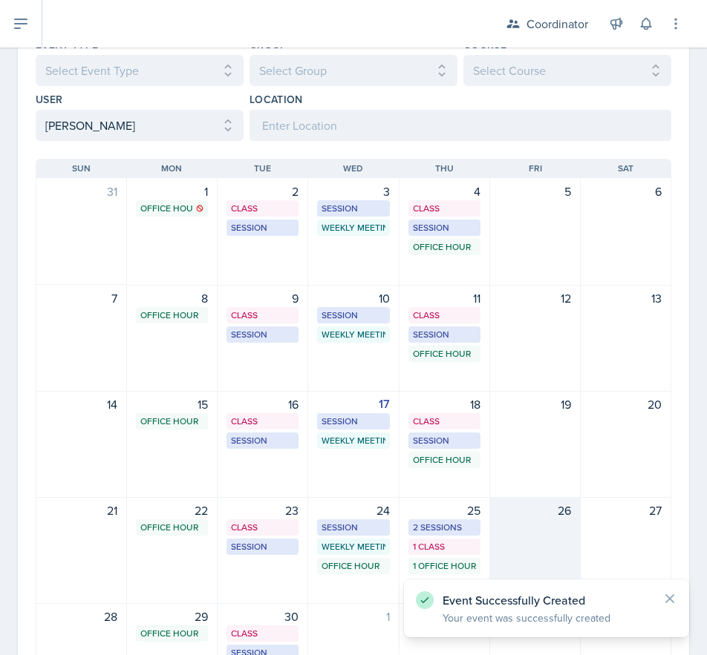
scroll to position [223, 0]
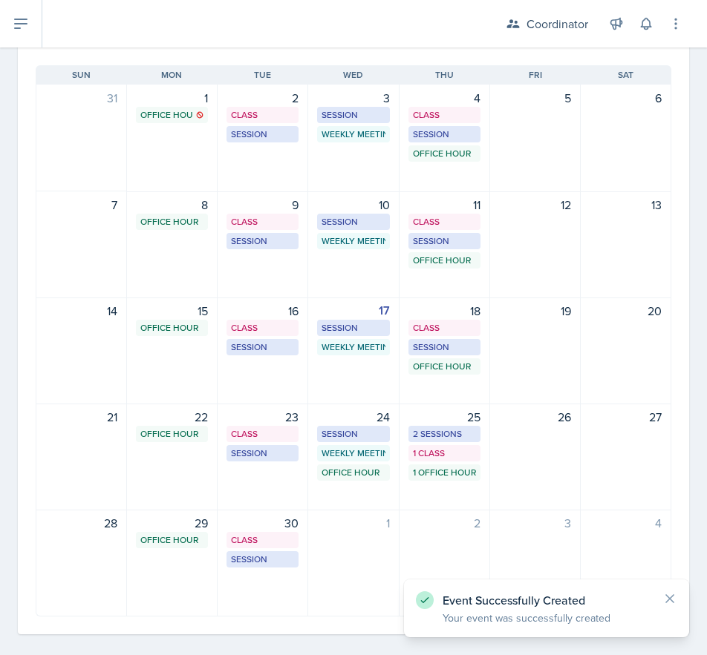
click at [471, 499] on div "25 2 Sessions 1 Class 1 Office Hour" at bounding box center [444, 457] width 91 height 107
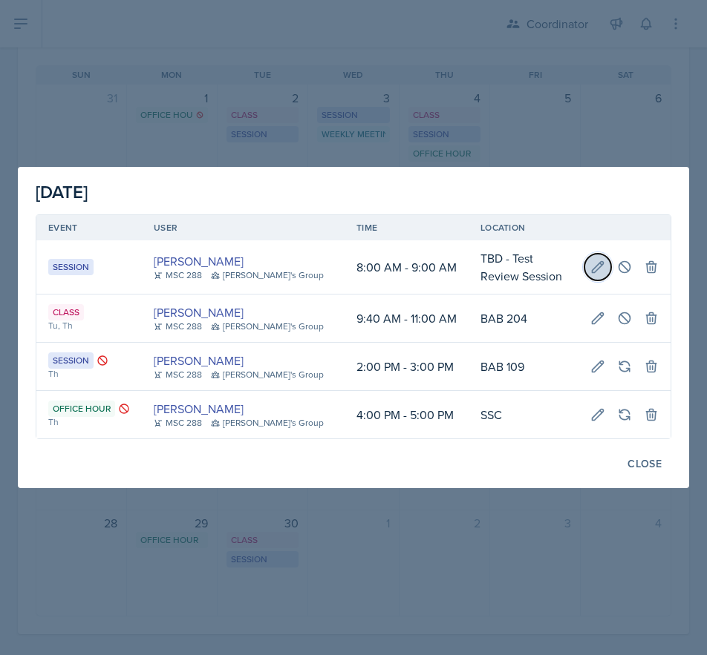
click at [599, 264] on icon at bounding box center [597, 266] width 11 height 11
type input "September 25th, 2025"
select select "8"
select select "0"
select select "AM"
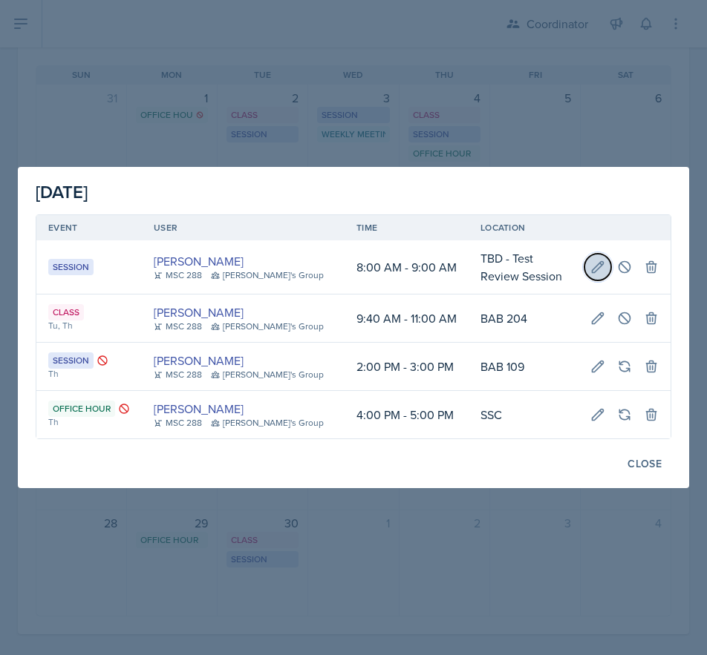
select select "9"
select select "0"
select select "AM"
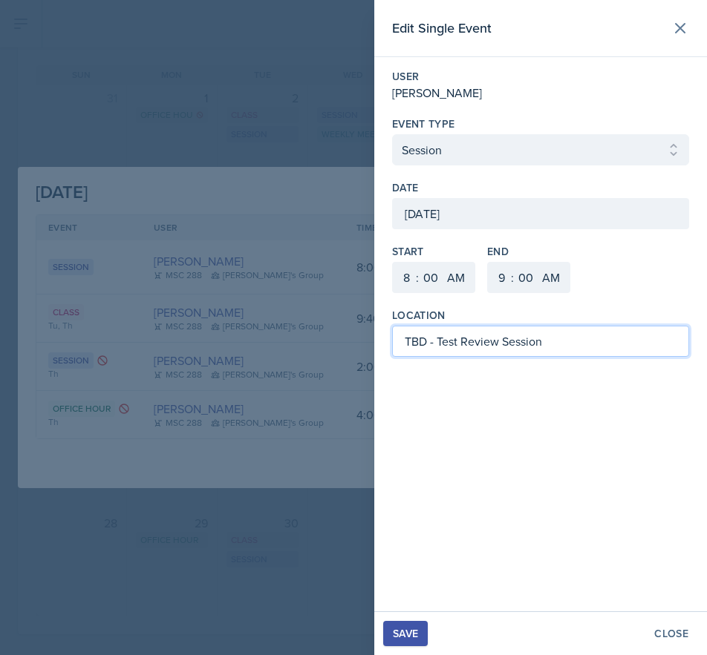
click at [424, 340] on input "TBD - Test Review Session" at bounding box center [540, 341] width 297 height 31
type input "BAB 216 - Test Review Session"
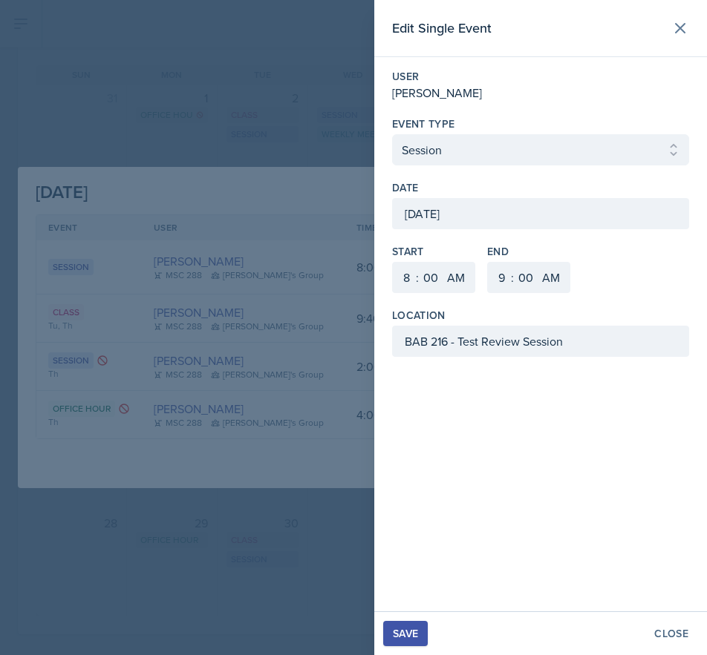
drag, startPoint x: 416, startPoint y: 640, endPoint x: 422, endPoint y: 513, distance: 127.1
click at [416, 636] on div "Save" at bounding box center [405, 634] width 25 height 12
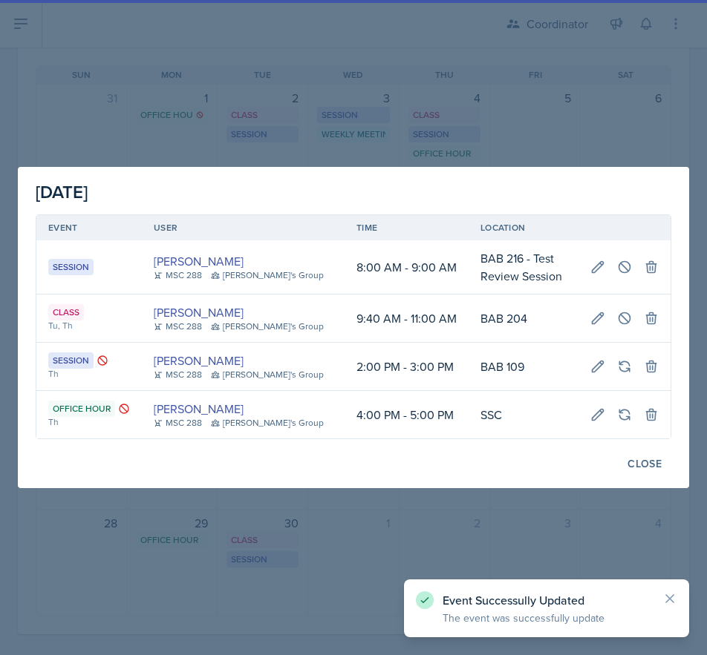
click at [240, 117] on div at bounding box center [353, 327] width 707 height 655
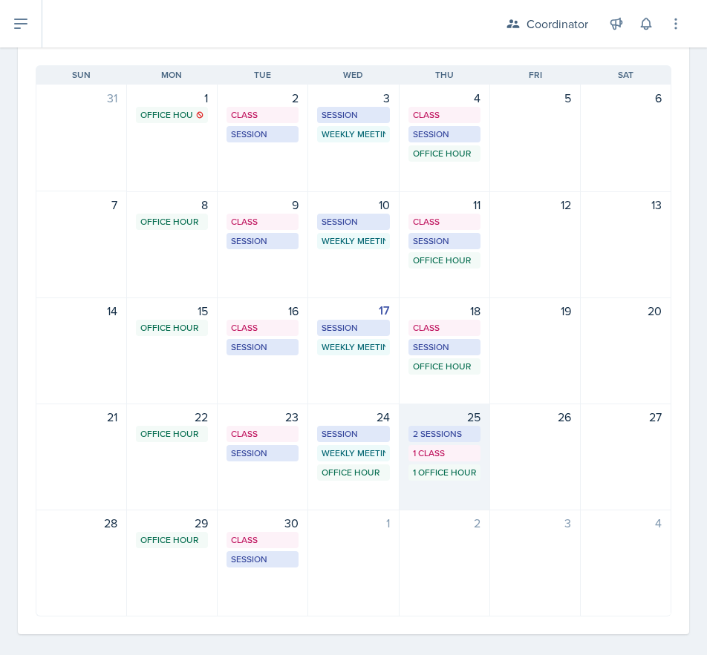
click at [458, 491] on div "25 2 Sessions 1 Class 1 Office Hour" at bounding box center [444, 457] width 91 height 107
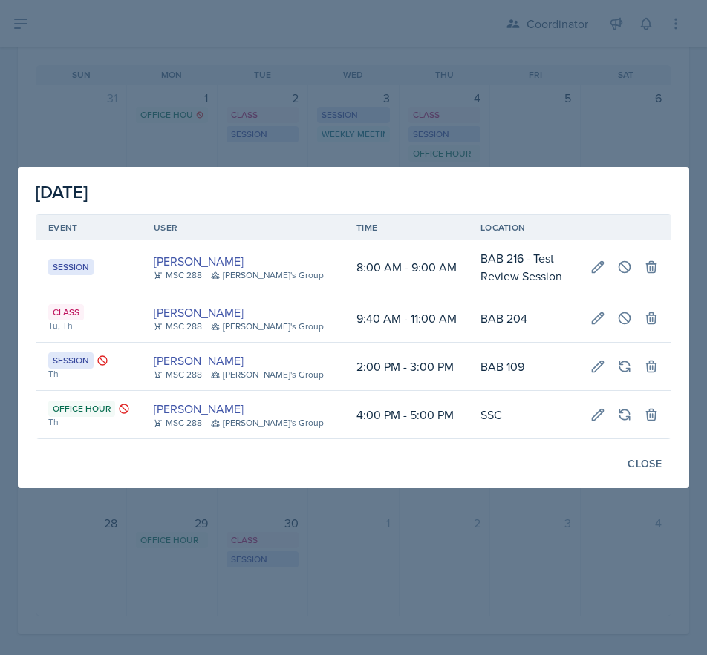
click at [392, 560] on div at bounding box center [353, 327] width 707 height 655
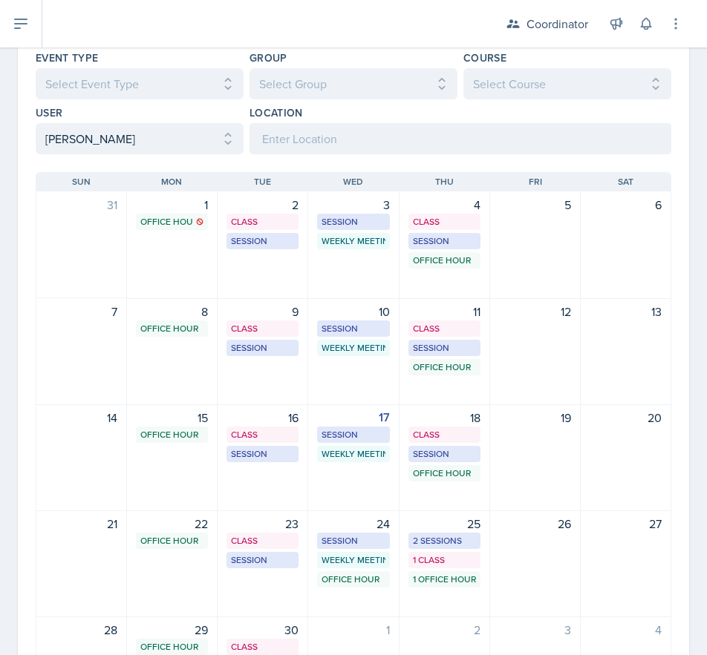
scroll to position [0, 0]
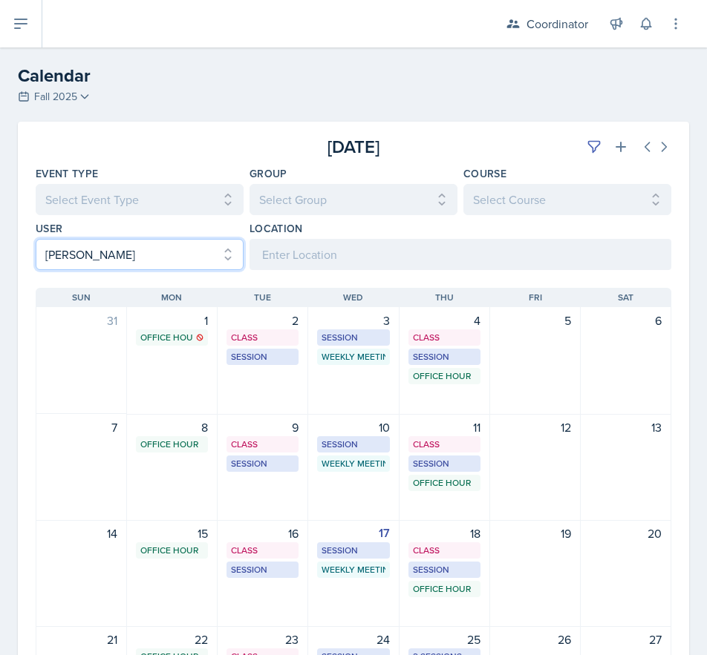
click at [88, 255] on select "Select User All Adam McDougal Aley Perez Anna McGill Bella Clifton Bram O'Neil …" at bounding box center [140, 254] width 208 height 31
select select
click at [36, 239] on select "Select User All Adam McDougal Aley Perez Anna McGill Bella Clifton Bram O'Neil …" at bounding box center [140, 254] width 208 height 31
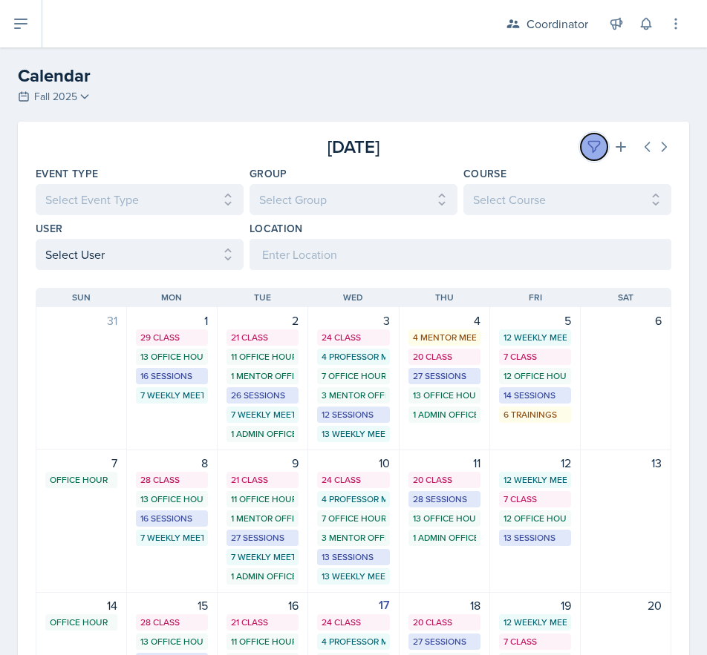
click at [586, 143] on icon at bounding box center [593, 147] width 15 height 15
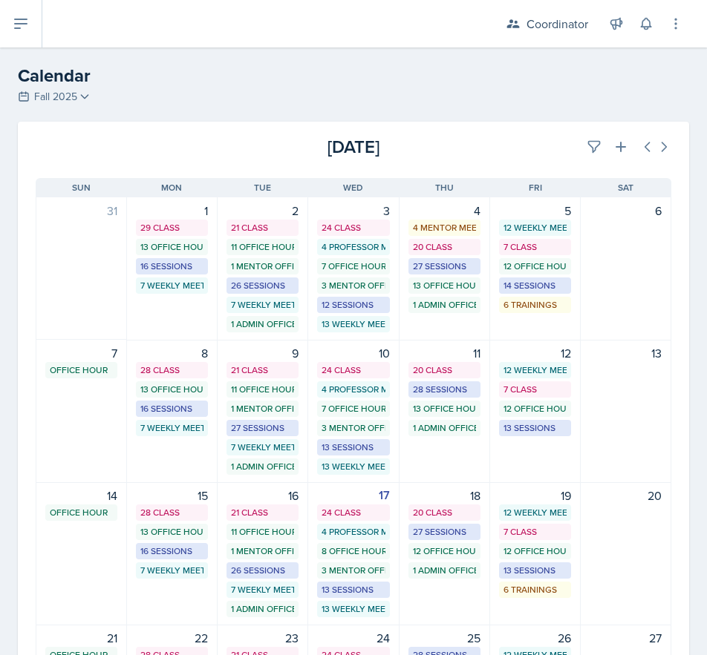
click at [532, 143] on div "[DATE]" at bounding box center [565, 147] width 212 height 27
